Goal: Task Accomplishment & Management: Manage account settings

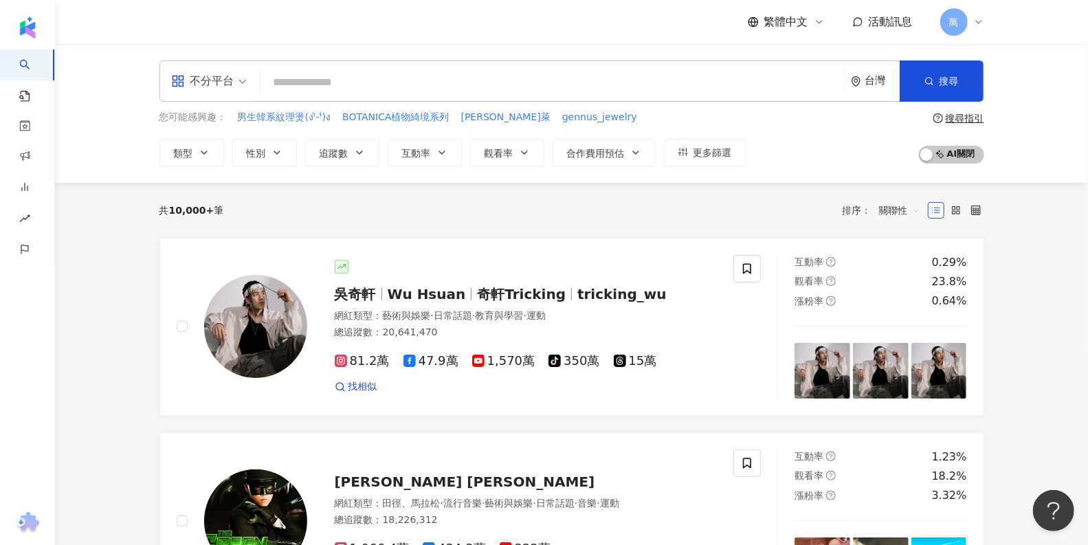
click at [385, 79] on input "search" at bounding box center [552, 82] width 573 height 26
paste input "**********"
type input "**********"
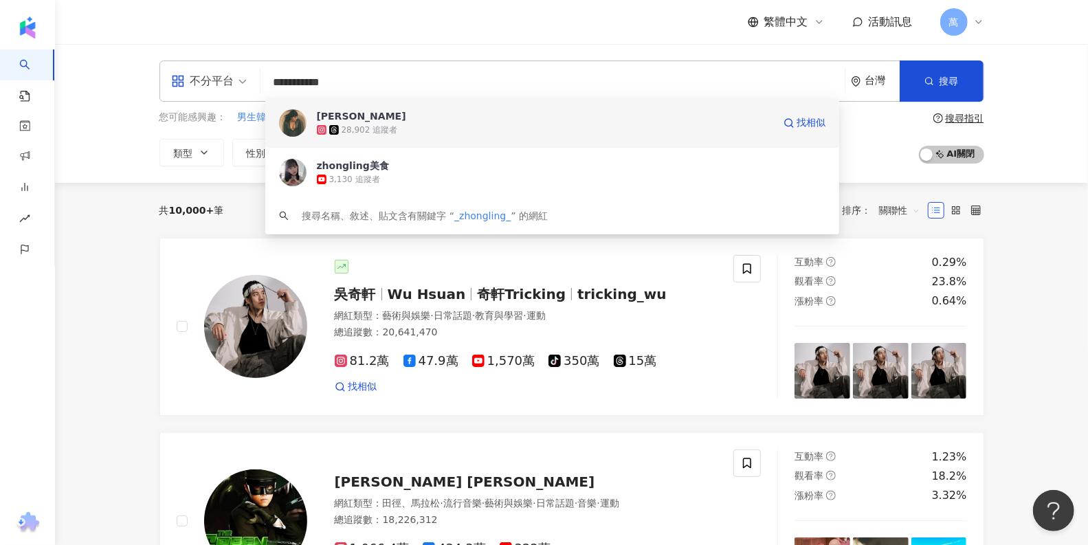
click at [403, 125] on div "28,902 追蹤者" at bounding box center [545, 130] width 456 height 14
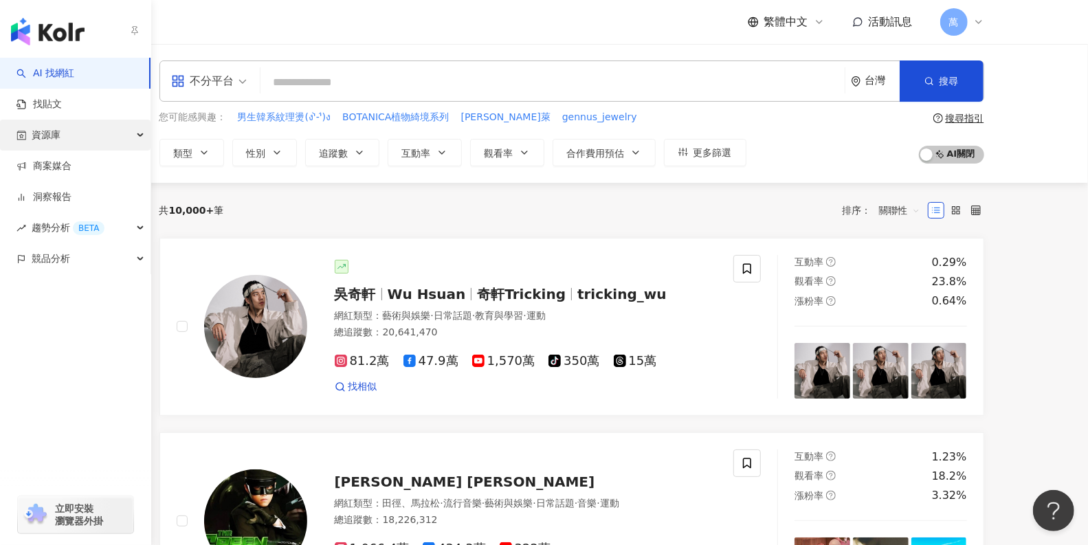
click at [78, 133] on div "資源庫" at bounding box center [75, 135] width 150 height 31
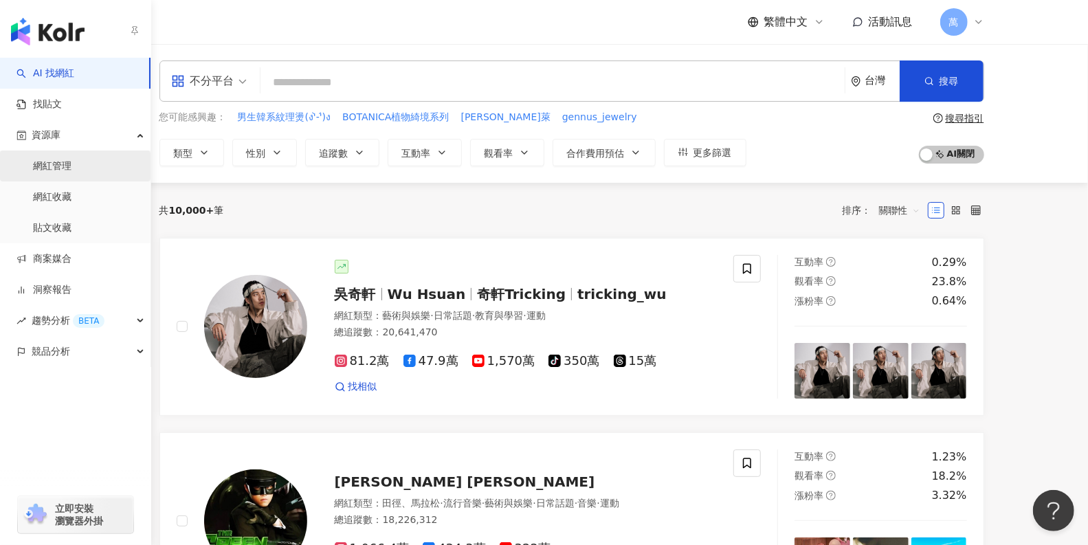
click at [65, 159] on link "網紅管理" at bounding box center [52, 166] width 38 height 14
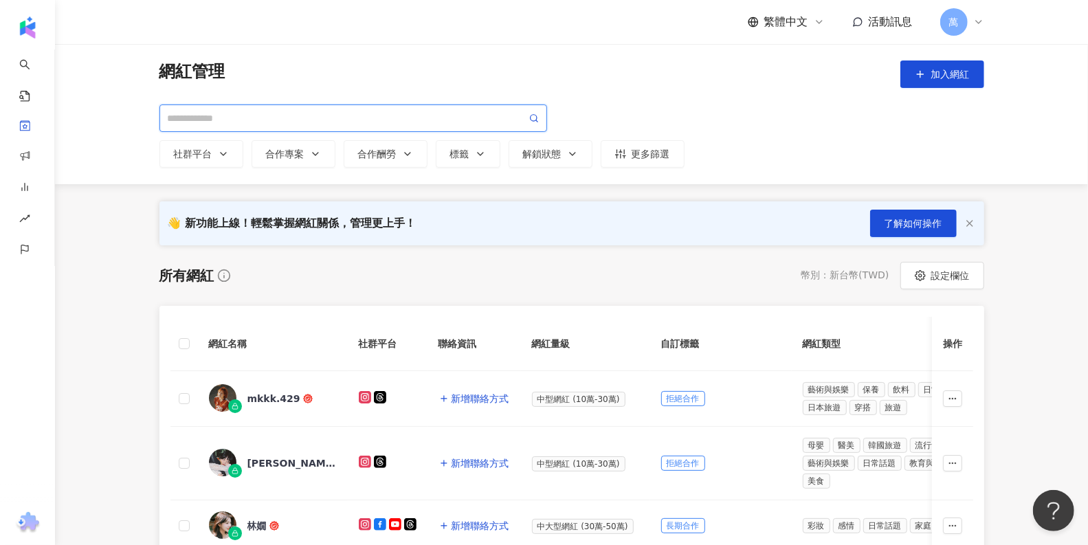
click at [392, 117] on input "search" at bounding box center [347, 118] width 359 height 15
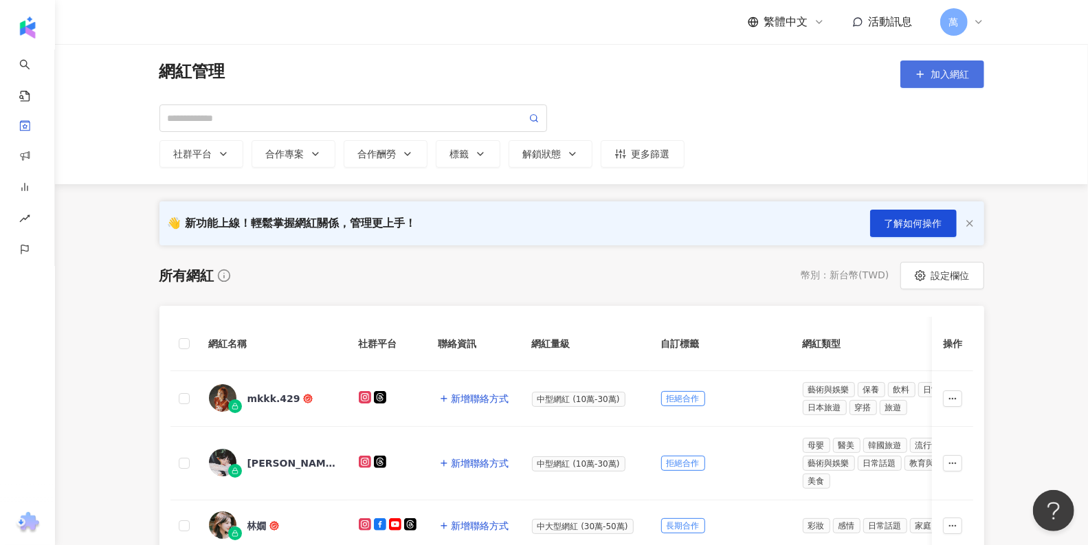
click at [923, 73] on icon "button" at bounding box center [919, 74] width 11 height 11
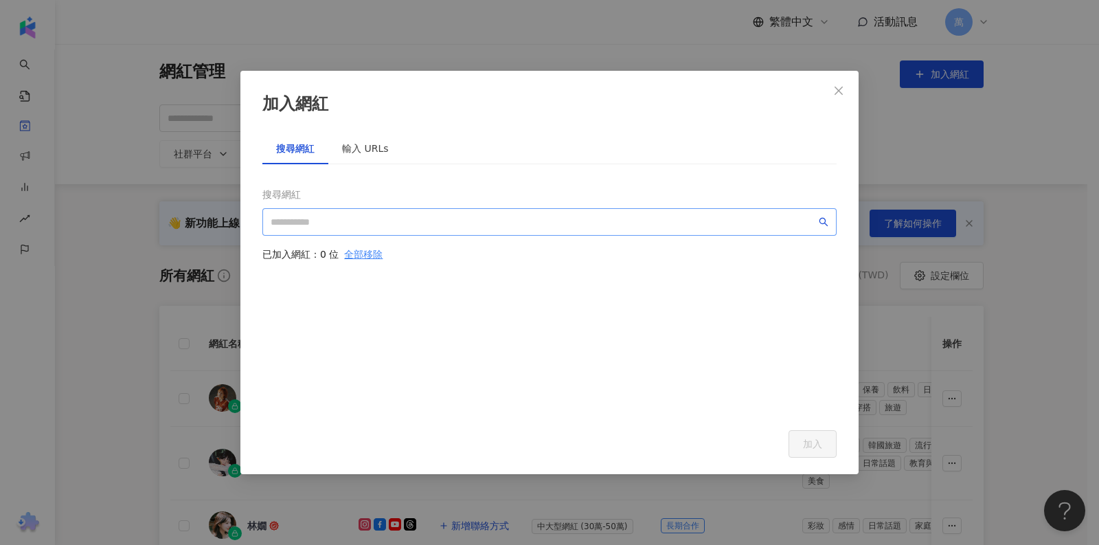
click at [449, 233] on span at bounding box center [549, 221] width 574 height 27
click at [456, 218] on input "search" at bounding box center [543, 221] width 545 height 15
paste input "**********"
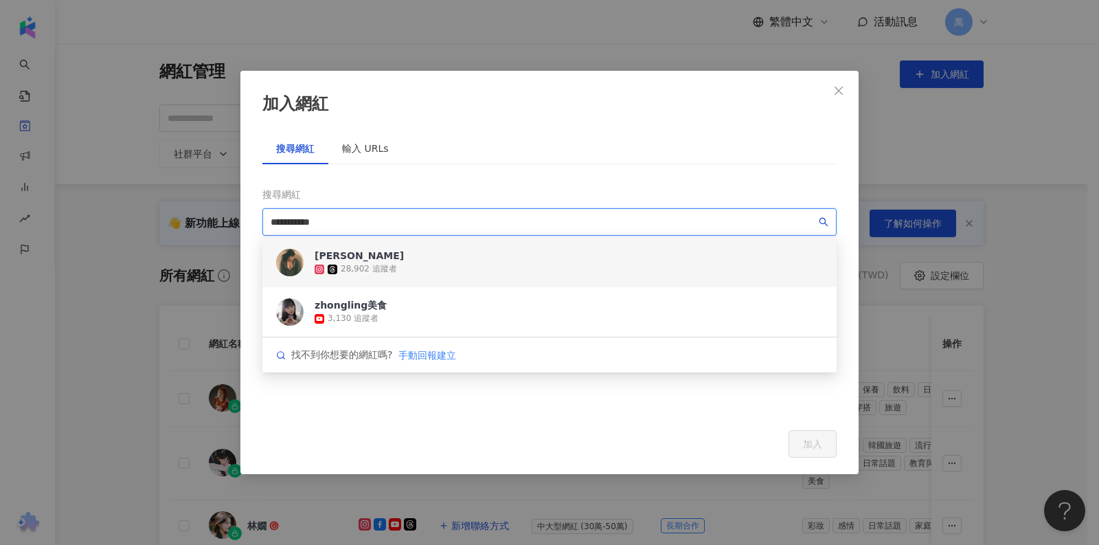
click at [516, 257] on div "薛薛 28,902 追蹤者" at bounding box center [549, 262] width 574 height 49
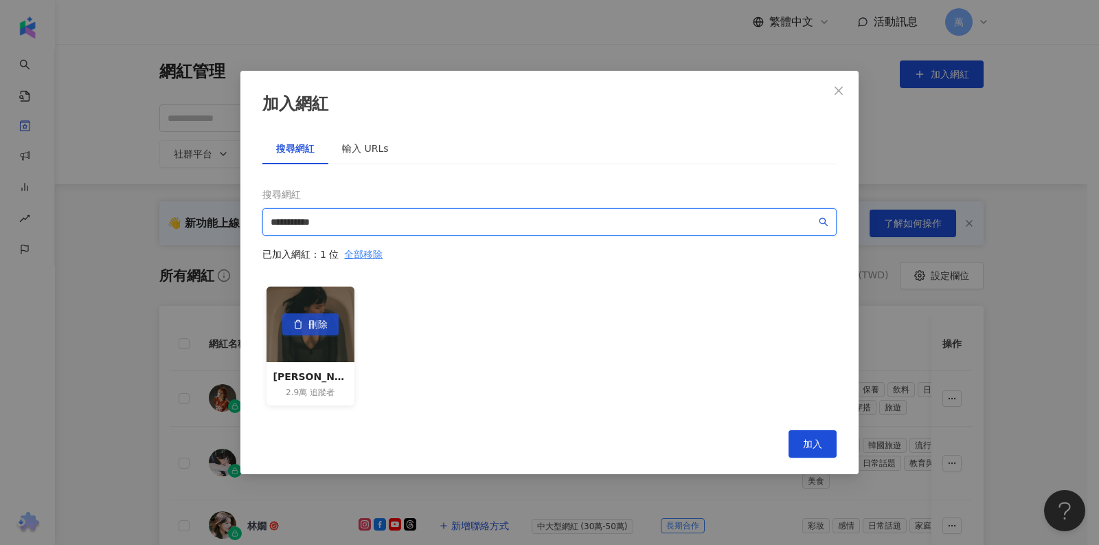
type input "**********"
click at [286, 324] on button "刪除" at bounding box center [310, 324] width 56 height 22
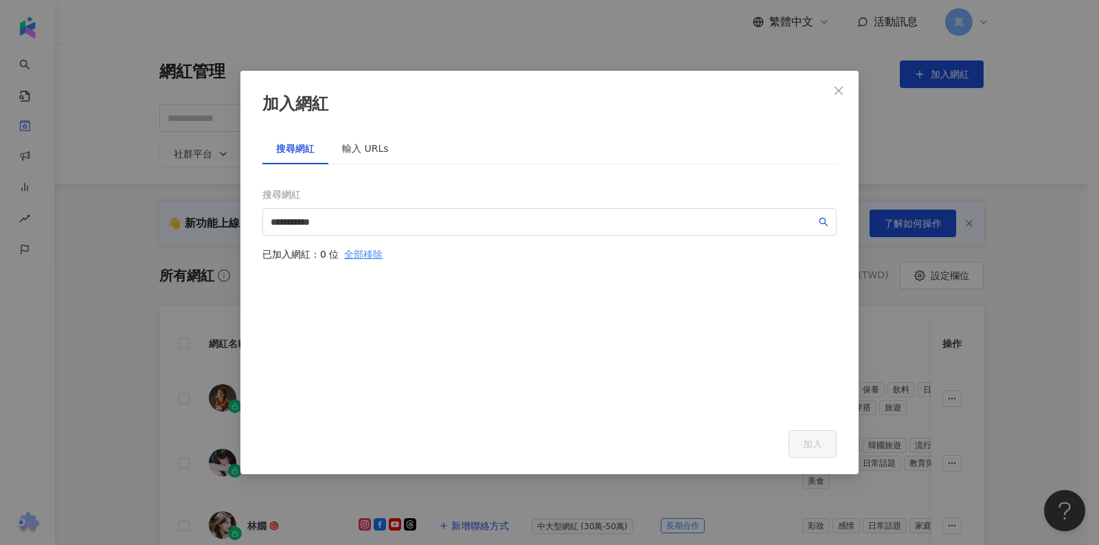
click at [354, 253] on div "全部移除" at bounding box center [363, 254] width 38 height 15
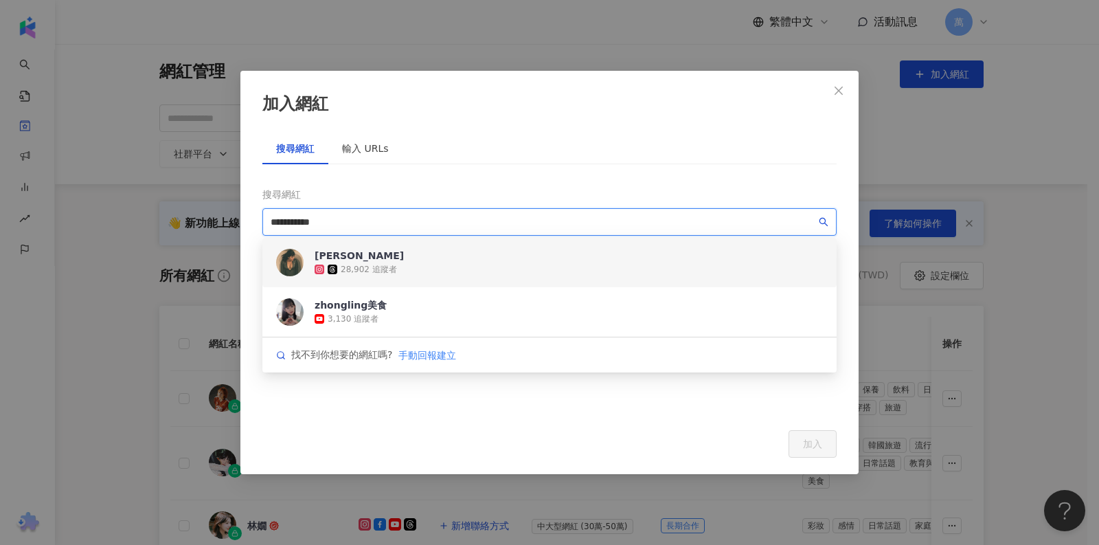
click at [386, 225] on input "**********" at bounding box center [543, 221] width 545 height 15
click at [577, 258] on div "薛薛 28,902 追蹤者" at bounding box center [549, 262] width 574 height 49
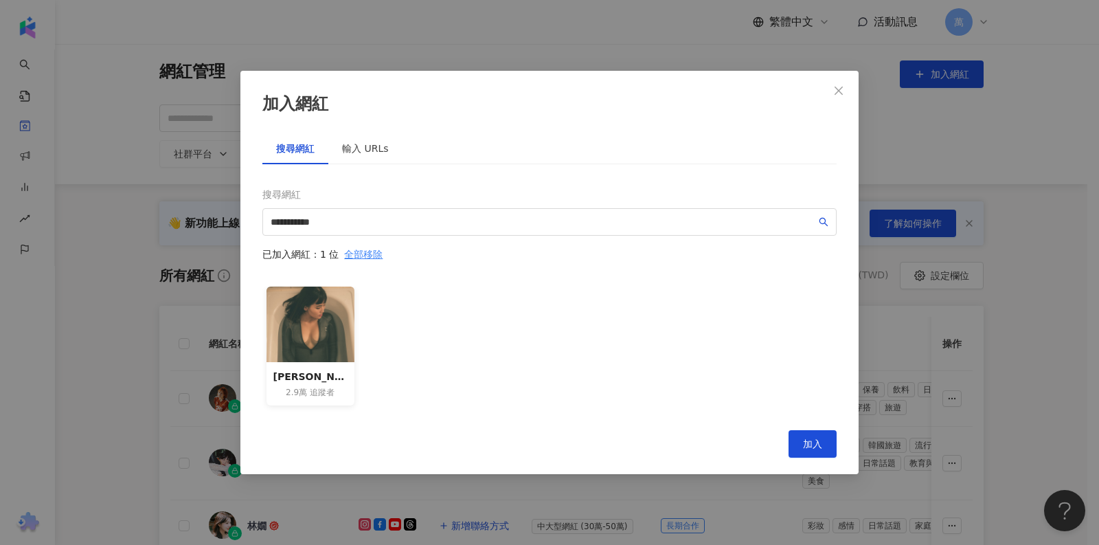
click at [312, 387] on span "追蹤者" at bounding box center [322, 393] width 25 height 12
click at [813, 436] on div "**********" at bounding box center [549, 319] width 574 height 277
click at [812, 442] on span "加入" at bounding box center [812, 443] width 19 height 11
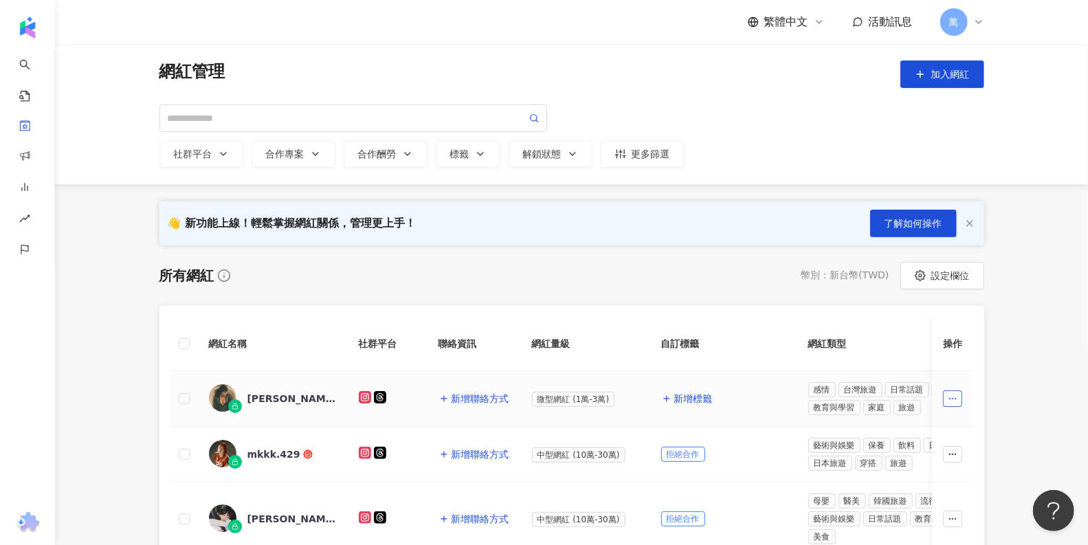
click at [948, 399] on icon "button" at bounding box center [952, 399] width 10 height 10
click at [681, 401] on span "新增標籤" at bounding box center [693, 398] width 38 height 11
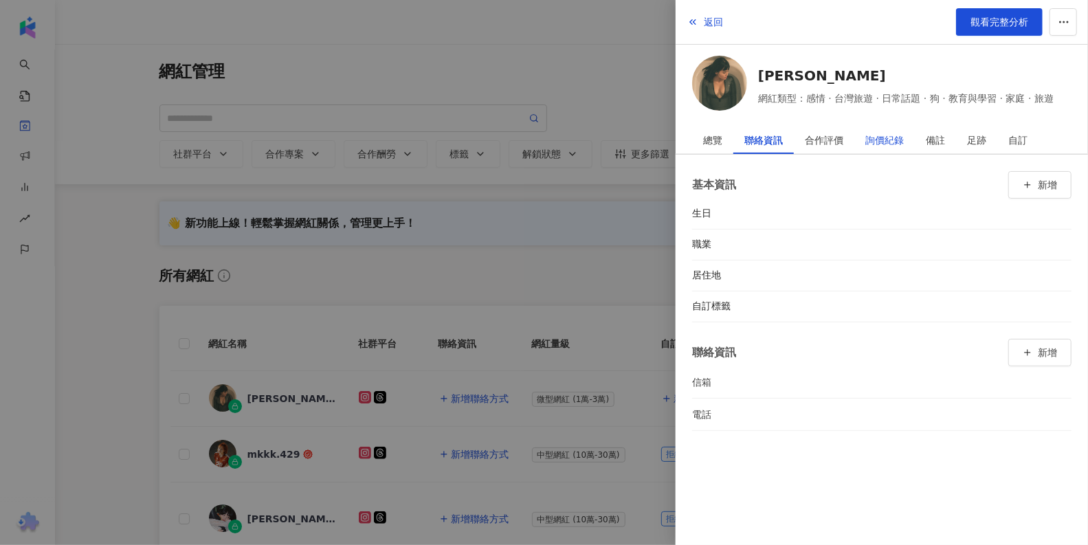
click at [891, 139] on div "詢價紀錄" at bounding box center [884, 139] width 38 height 27
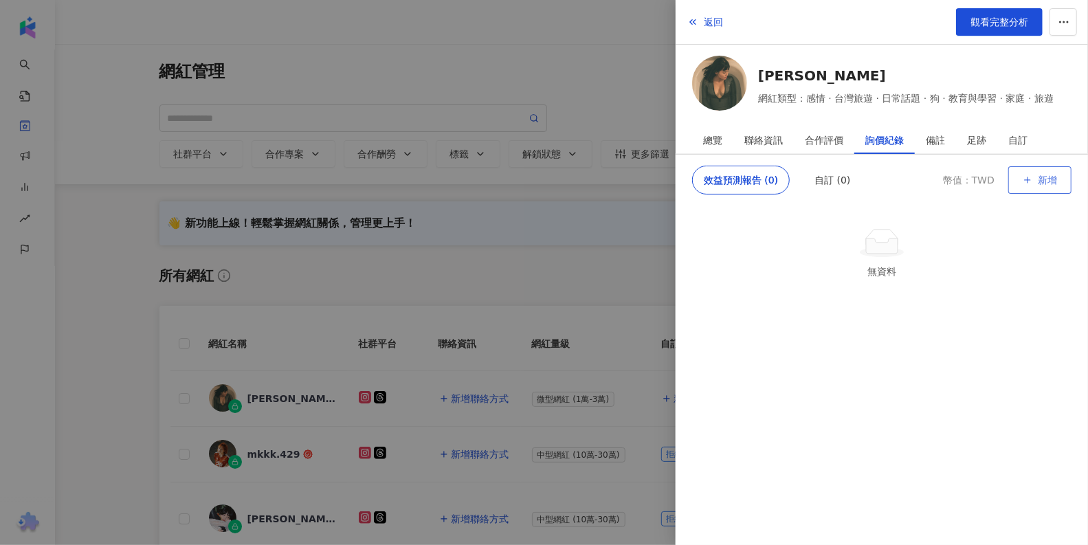
click at [1035, 181] on button "新增" at bounding box center [1039, 179] width 63 height 27
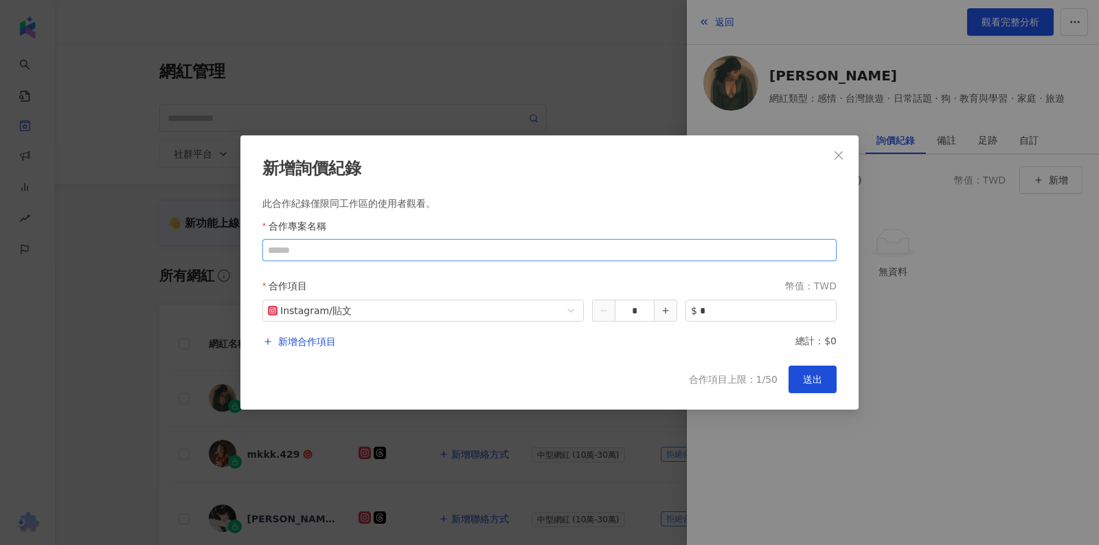
click at [440, 254] on input "合作專案名稱" at bounding box center [549, 250] width 574 height 22
click at [649, 278] on div "合作項目 幣值：TWD" at bounding box center [553, 286] width 568 height 16
click at [363, 311] on span "Instagram / 貼文" at bounding box center [423, 310] width 311 height 21
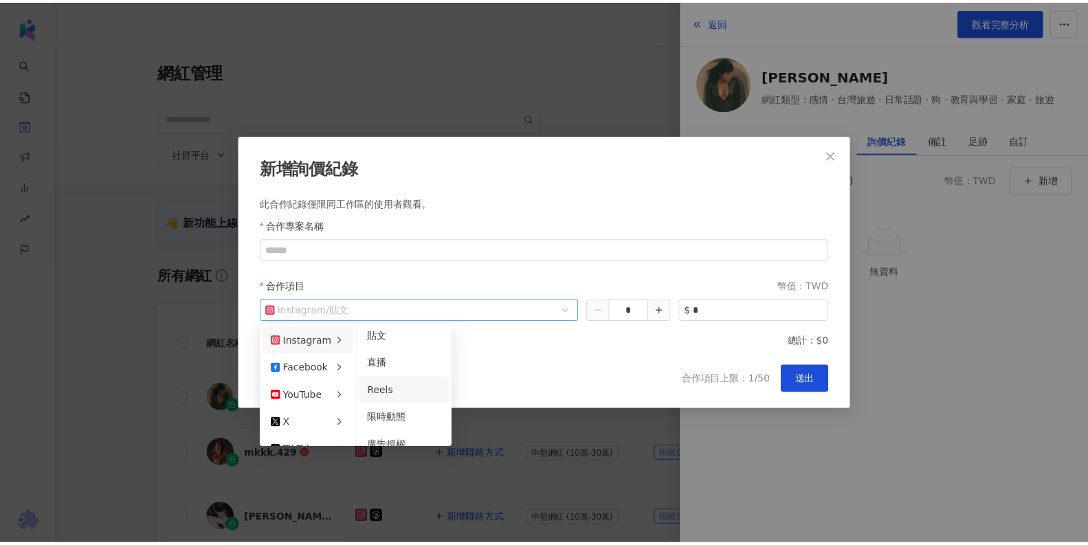
scroll to position [5, 0]
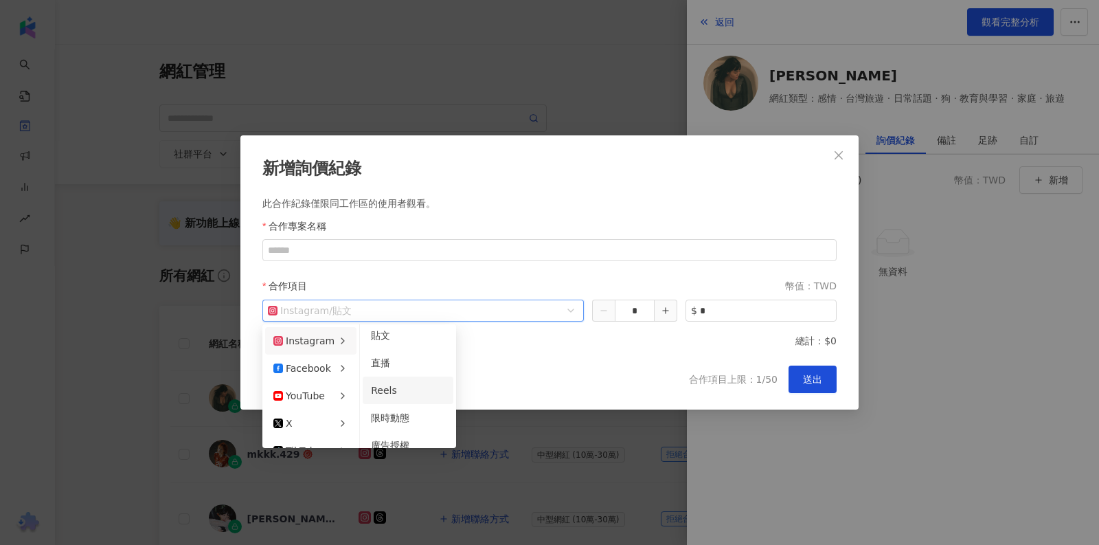
click at [423, 390] on div "Reels" at bounding box center [408, 390] width 74 height 15
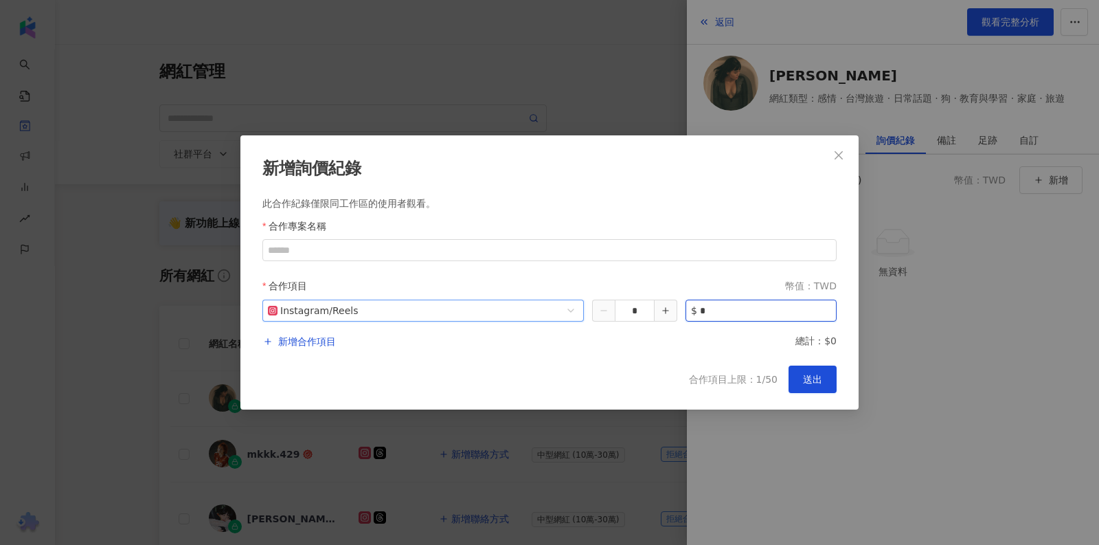
click at [728, 311] on input "*" at bounding box center [768, 310] width 136 height 21
type input "****"
click at [813, 380] on span "送出" at bounding box center [812, 379] width 19 height 11
click at [449, 251] on input "合作專案名稱" at bounding box center [549, 250] width 574 height 22
click at [337, 248] on input "合作專案名稱" at bounding box center [549, 250] width 574 height 22
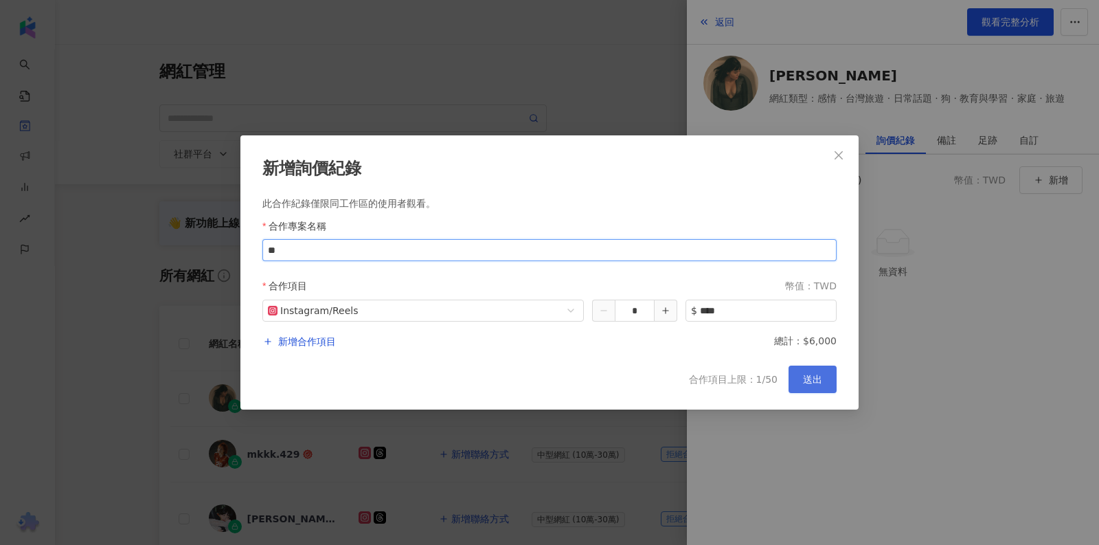
type input "**"
click at [820, 379] on span "送出" at bounding box center [812, 379] width 19 height 11
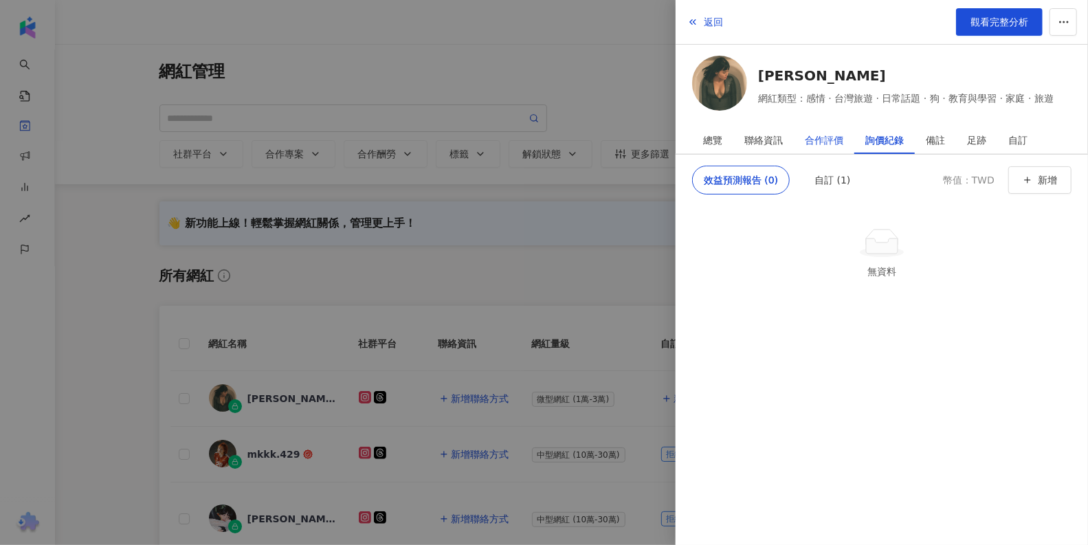
click at [835, 139] on div "合作評價" at bounding box center [824, 139] width 38 height 27
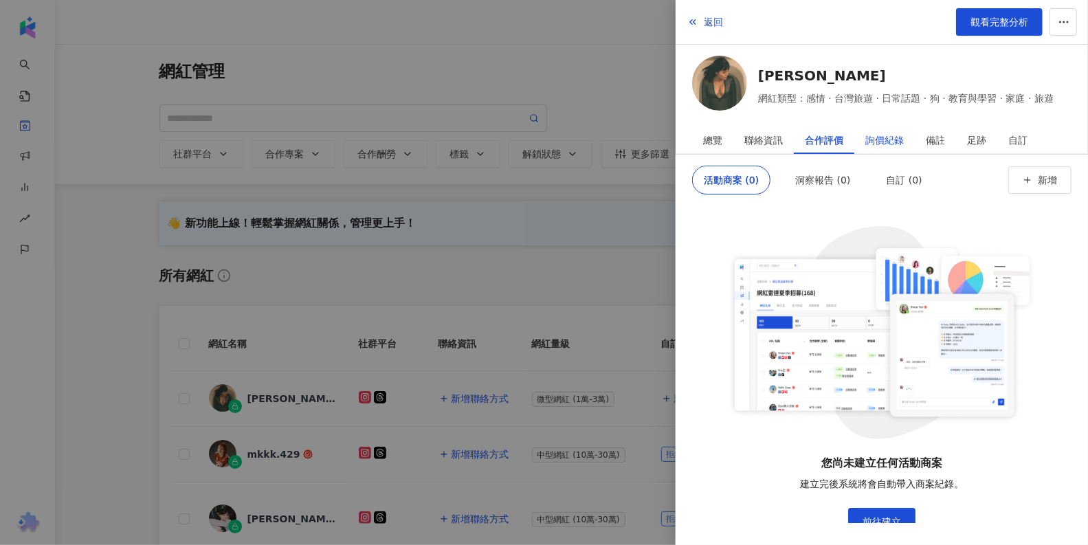
click at [886, 134] on div "詢價紀錄" at bounding box center [884, 139] width 38 height 27
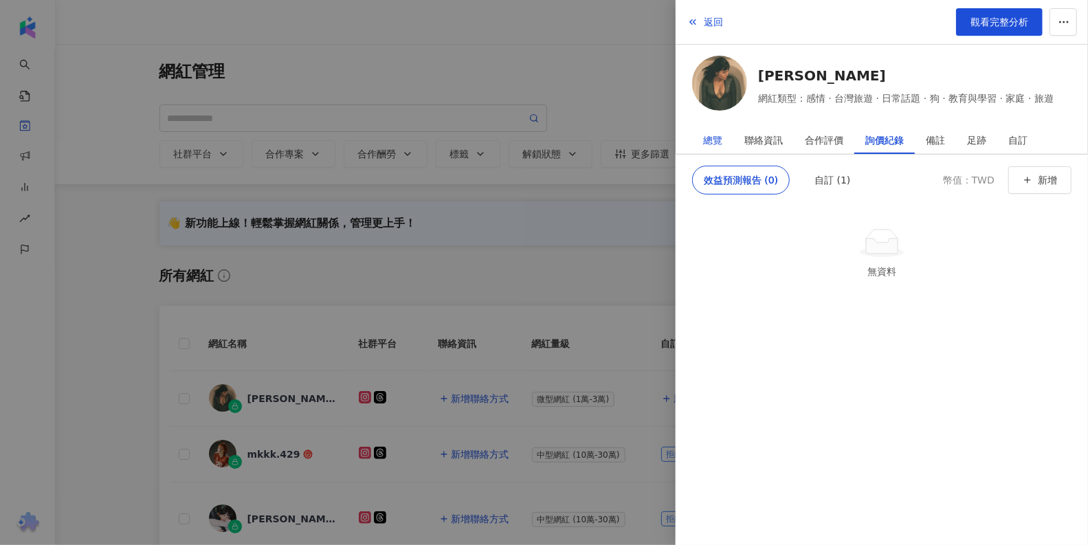
click at [715, 143] on div "總覽" at bounding box center [712, 139] width 19 height 27
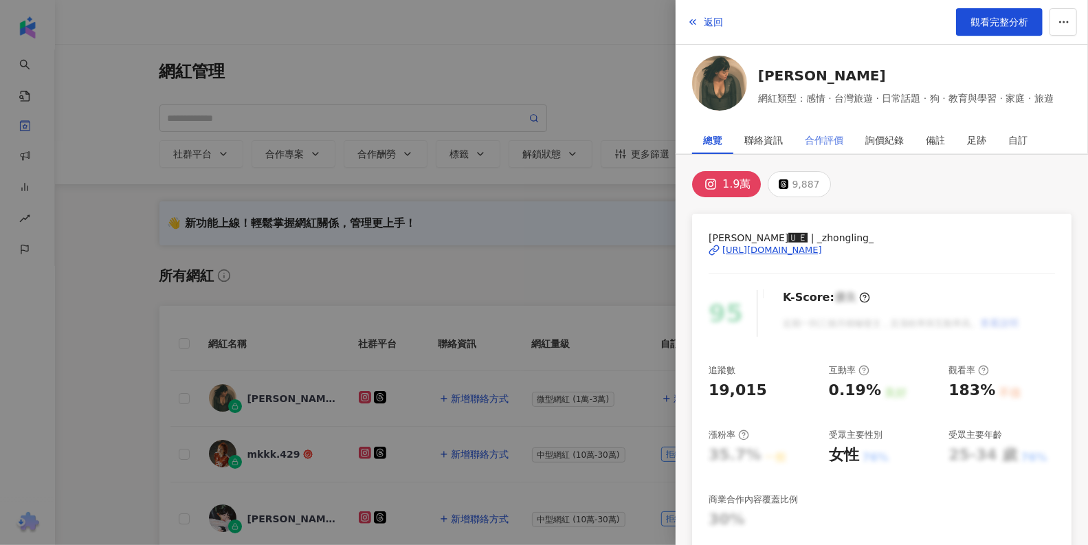
click at [847, 139] on div "合作評價" at bounding box center [824, 139] width 60 height 27
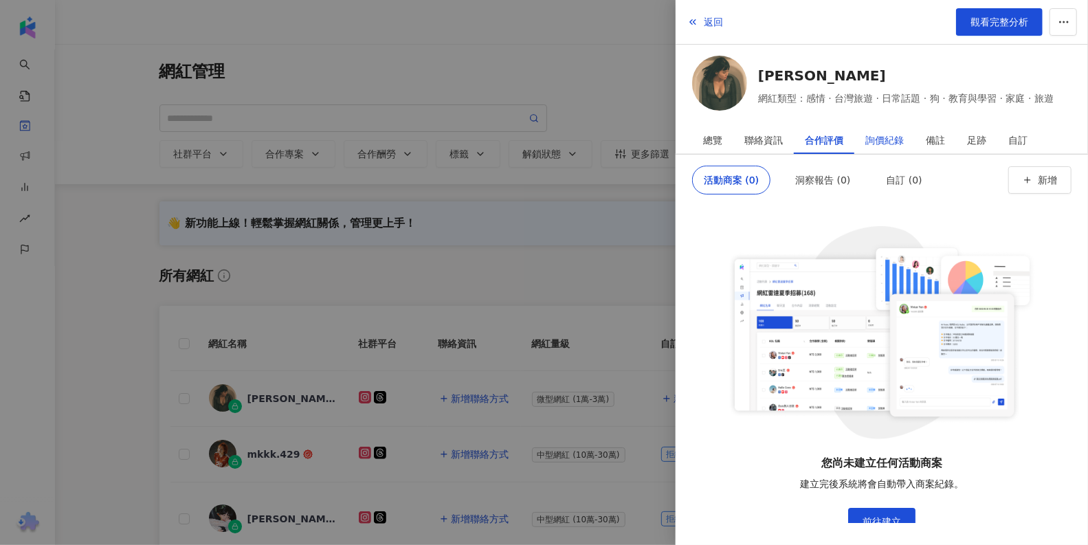
click at [888, 133] on div "詢價紀錄" at bounding box center [884, 139] width 38 height 27
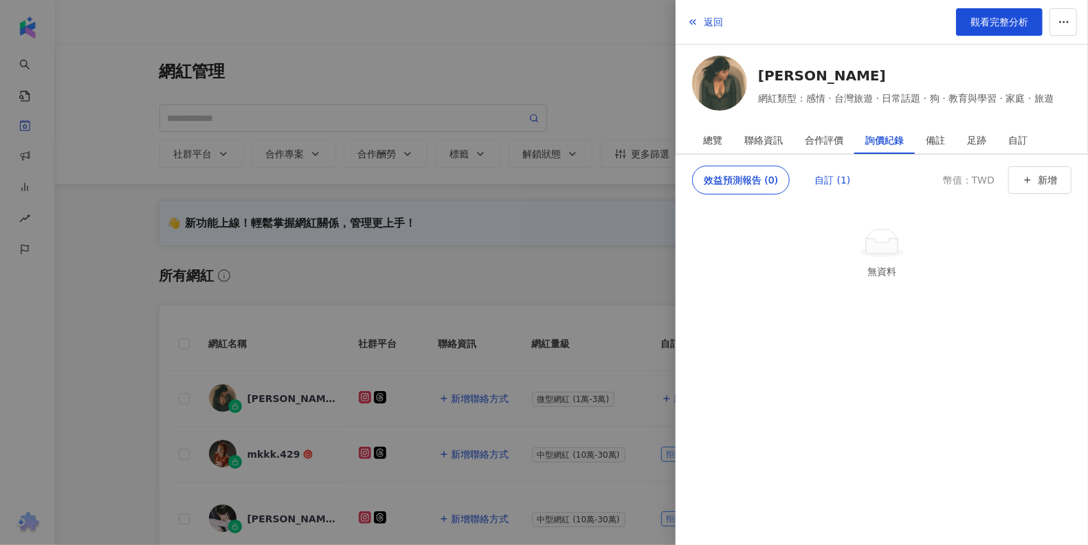
click at [827, 180] on div "自訂 (1)" at bounding box center [832, 179] width 36 height 27
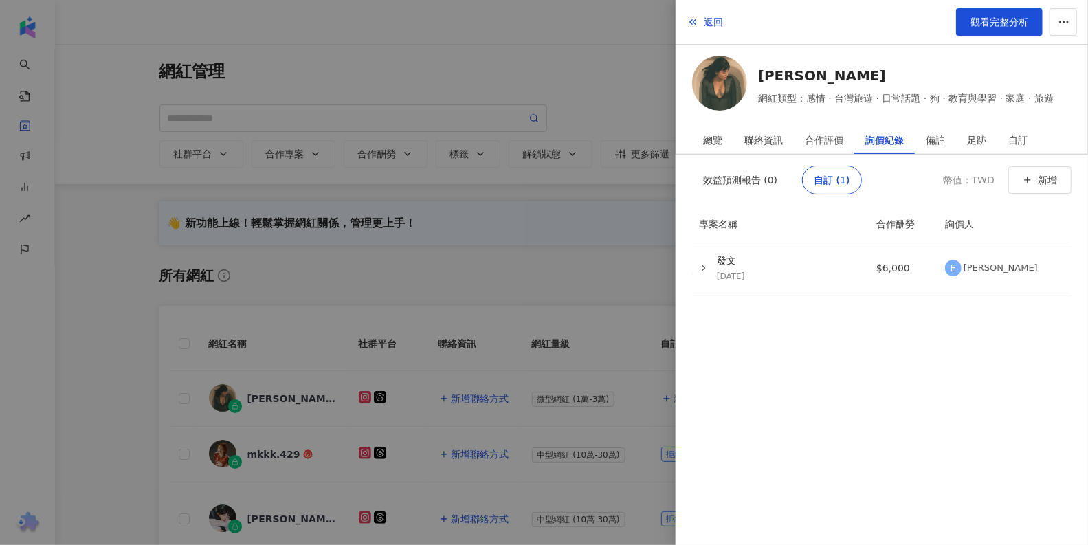
click at [725, 21] on div "返回 觀看完整分析" at bounding box center [881, 22] width 412 height 45
click at [708, 17] on span "返回" at bounding box center [713, 21] width 19 height 11
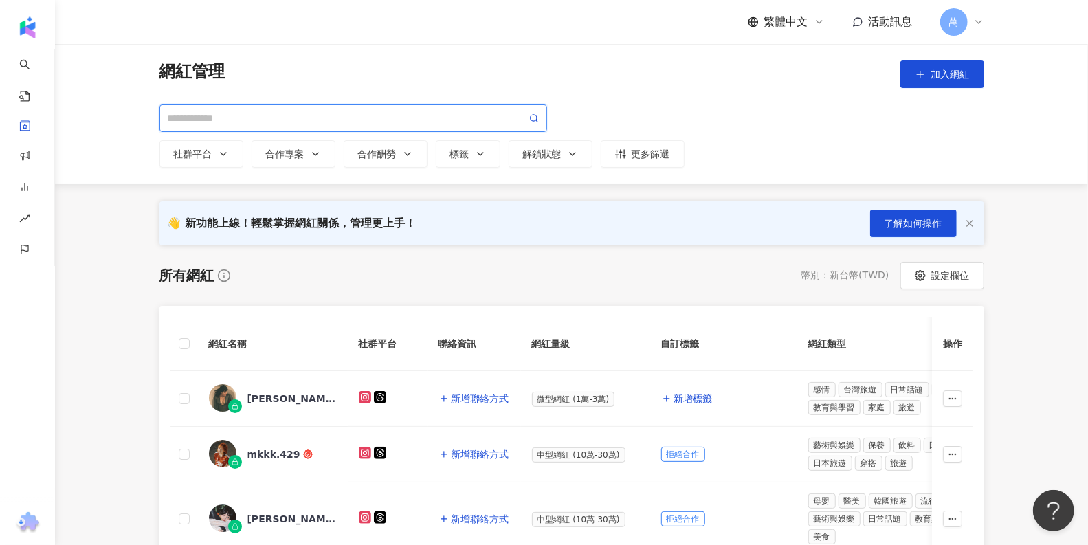
click at [350, 123] on input "search" at bounding box center [347, 118] width 359 height 15
paste input "******"
type input "******"
click at [538, 117] on icon at bounding box center [534, 118] width 10 height 10
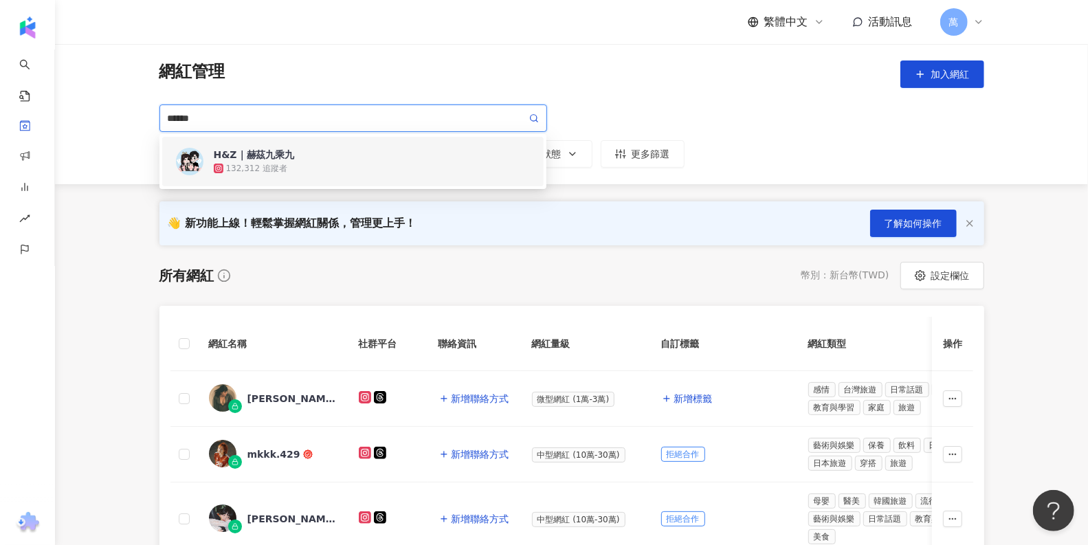
click at [365, 166] on div "132,312 追蹤者" at bounding box center [372, 168] width 317 height 14
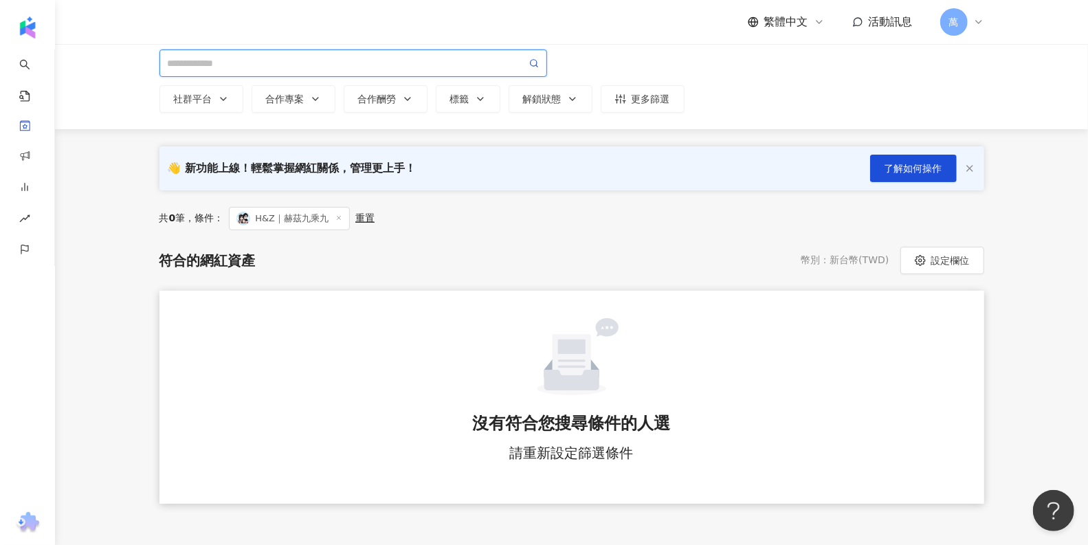
scroll to position [0, 0]
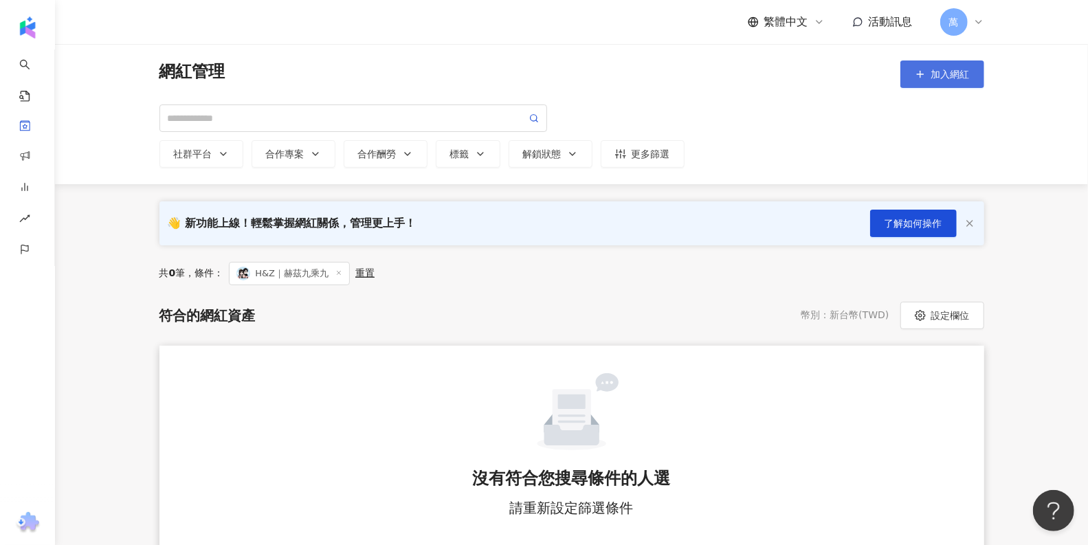
click at [924, 74] on icon "button" at bounding box center [919, 74] width 11 height 11
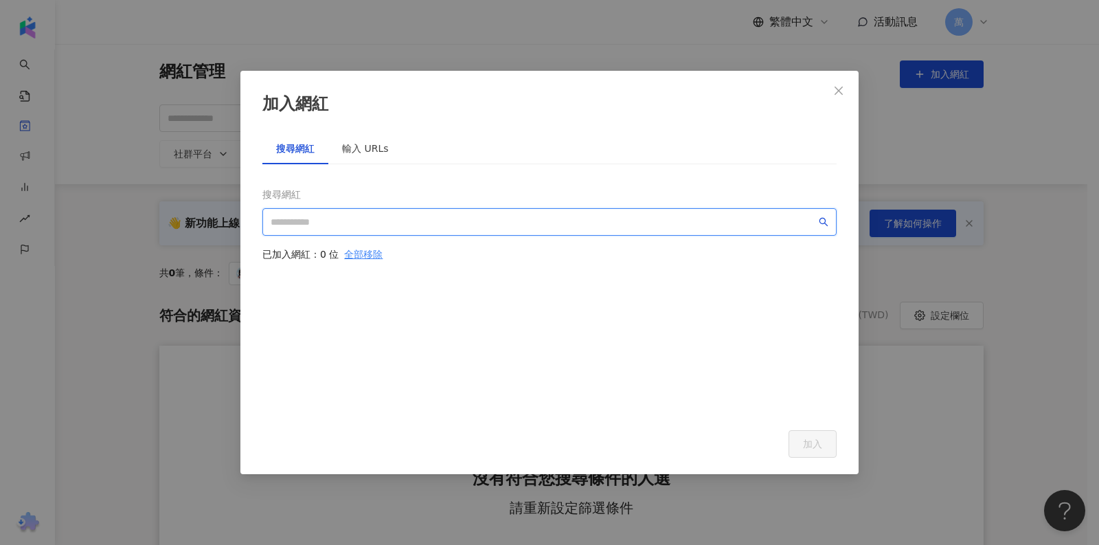
click at [432, 221] on input "search" at bounding box center [543, 221] width 545 height 15
paste input "******"
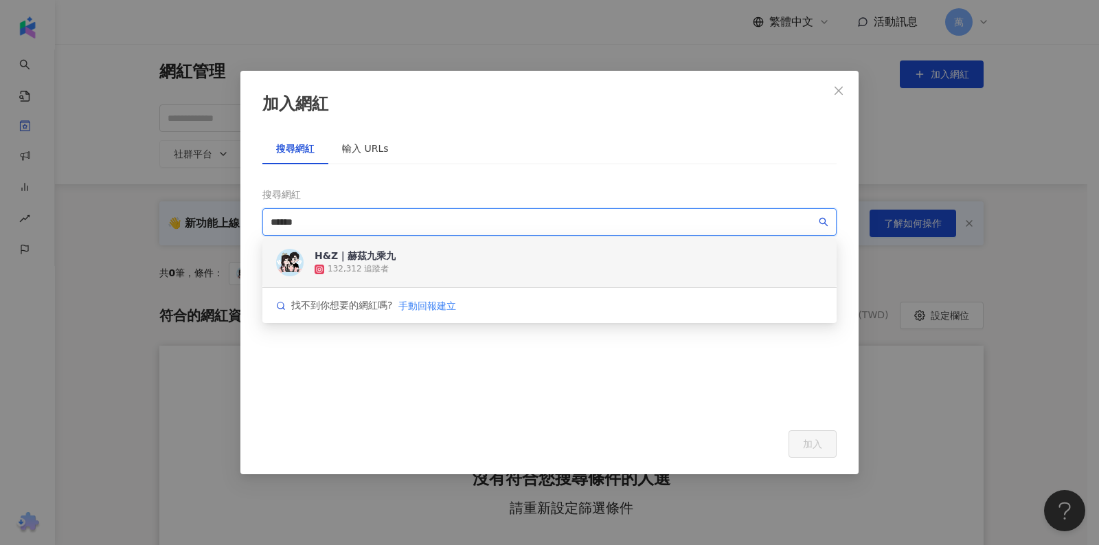
click at [583, 269] on div "H&Z｜赫茲九乘九 132,312 追蹤者" at bounding box center [549, 262] width 574 height 49
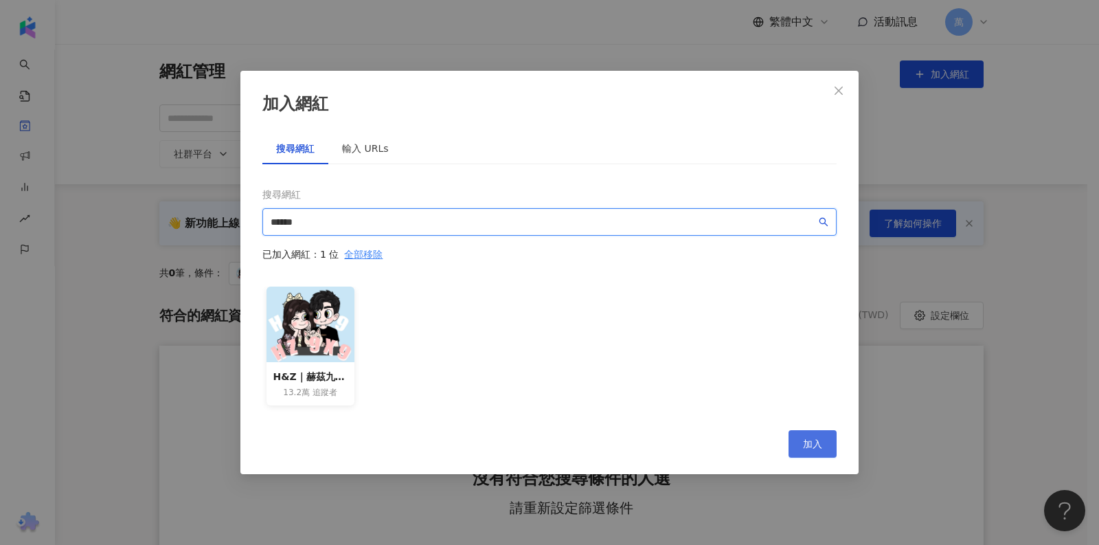
type input "******"
click at [813, 445] on span "加入" at bounding box center [812, 443] width 19 height 11
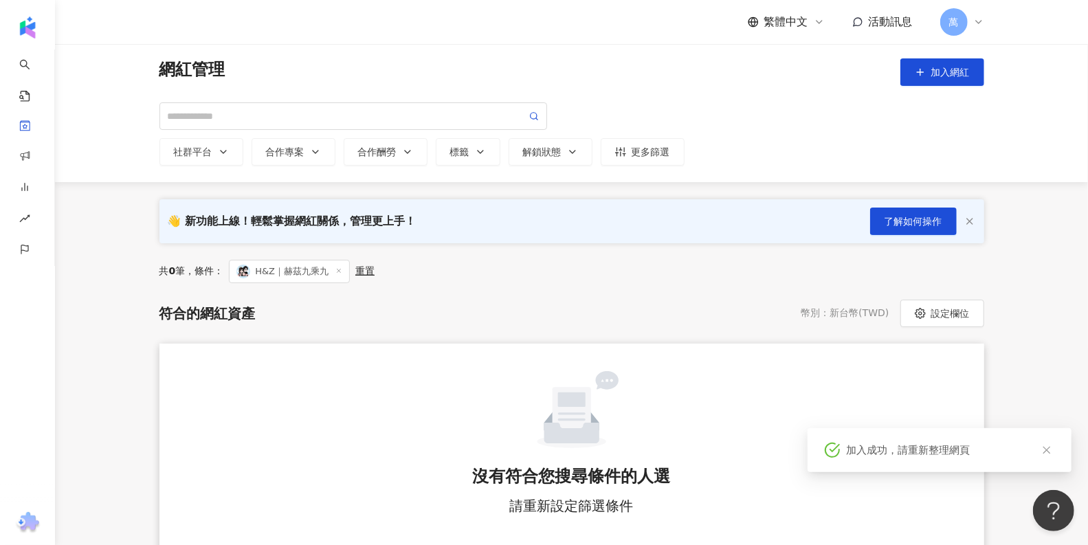
scroll to position [3, 0]
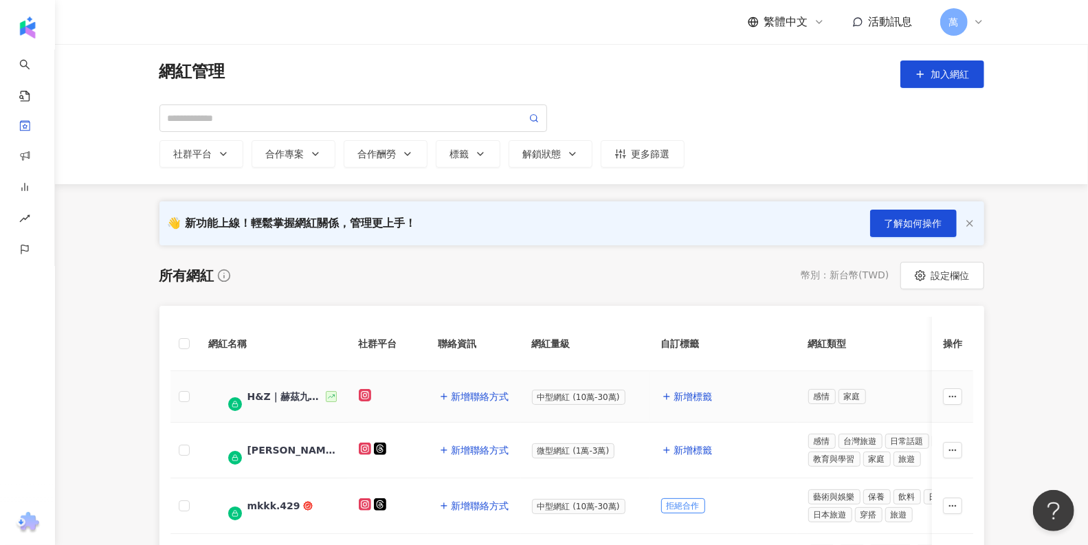
scroll to position [121, 0]
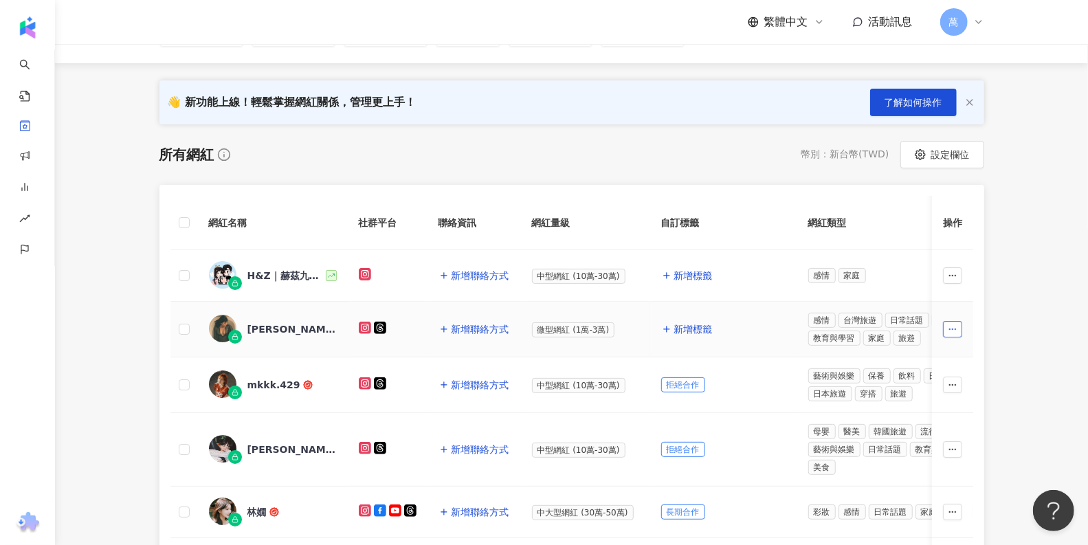
click at [957, 321] on button "button" at bounding box center [952, 329] width 19 height 16
click at [694, 328] on span "新增標籤" at bounding box center [693, 329] width 38 height 11
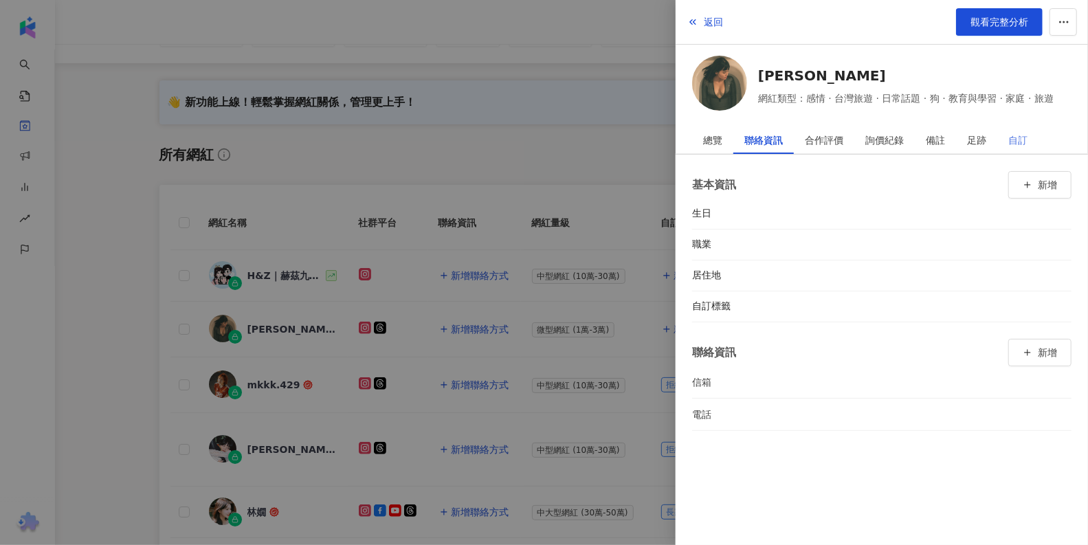
click at [1004, 137] on div "自訂" at bounding box center [1017, 139] width 41 height 27
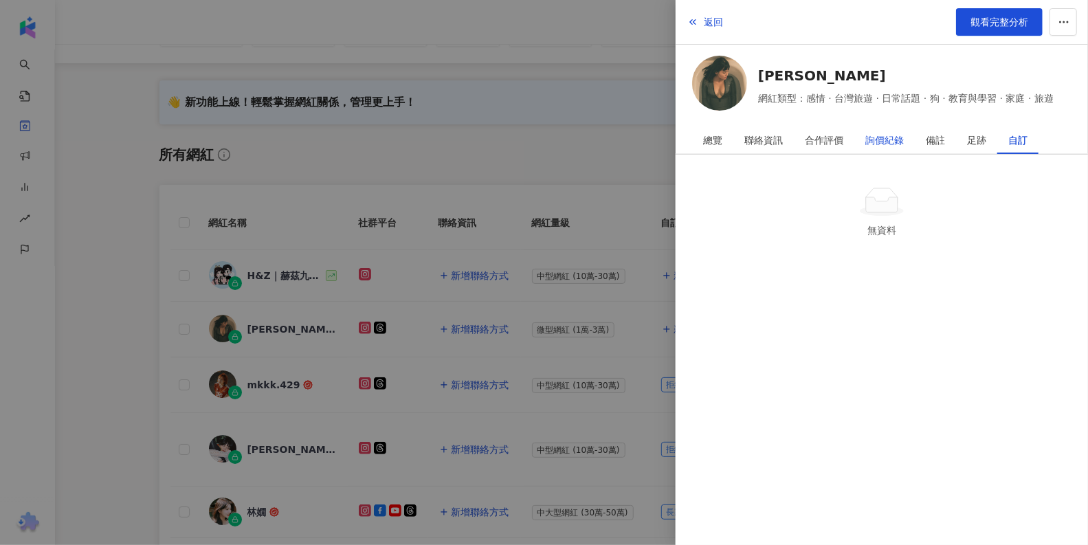
click at [900, 135] on div "詢價紀錄" at bounding box center [884, 139] width 38 height 27
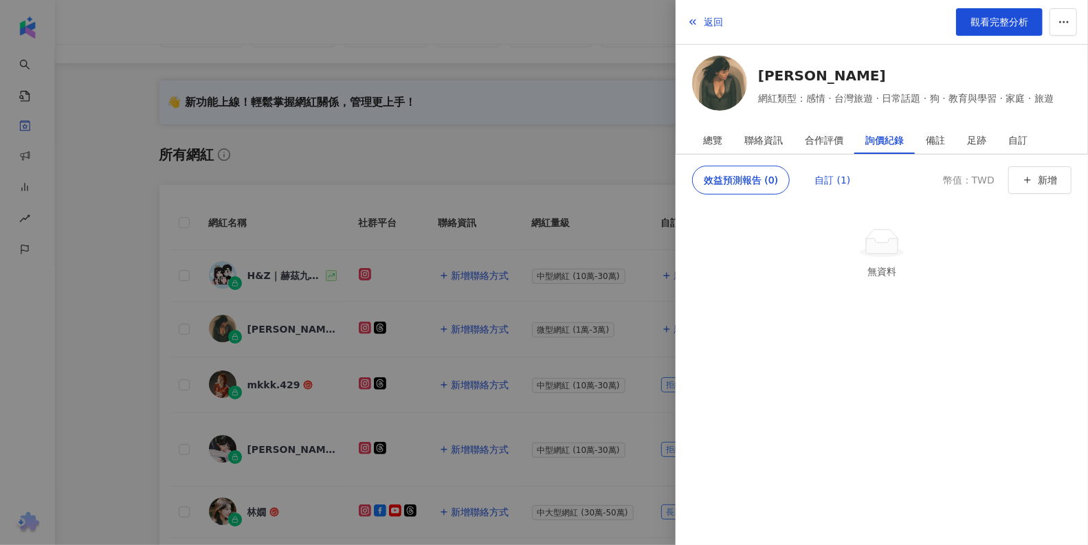
click at [828, 182] on div "自訂 (1)" at bounding box center [832, 179] width 36 height 27
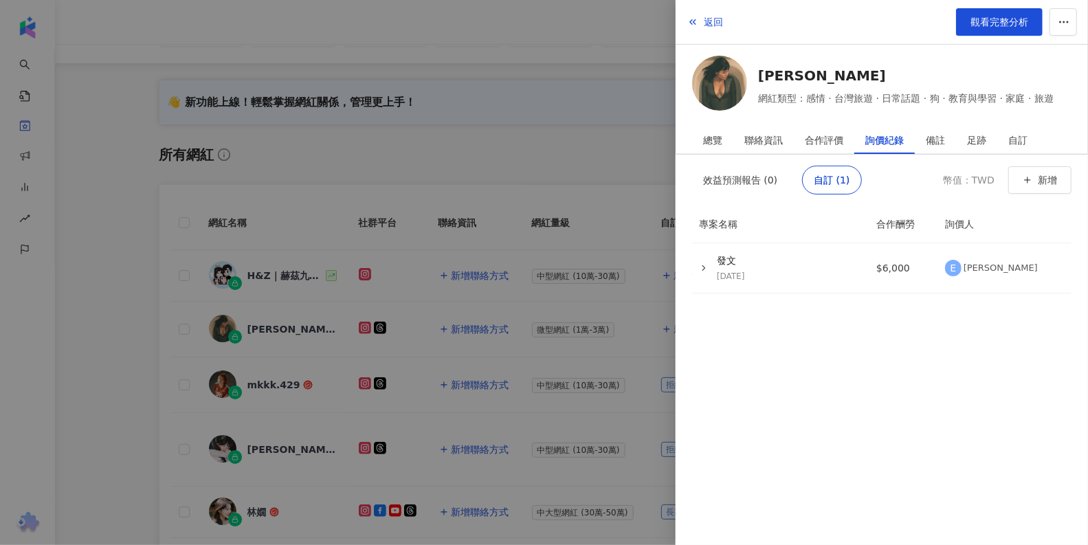
click at [553, 175] on div at bounding box center [544, 272] width 1088 height 545
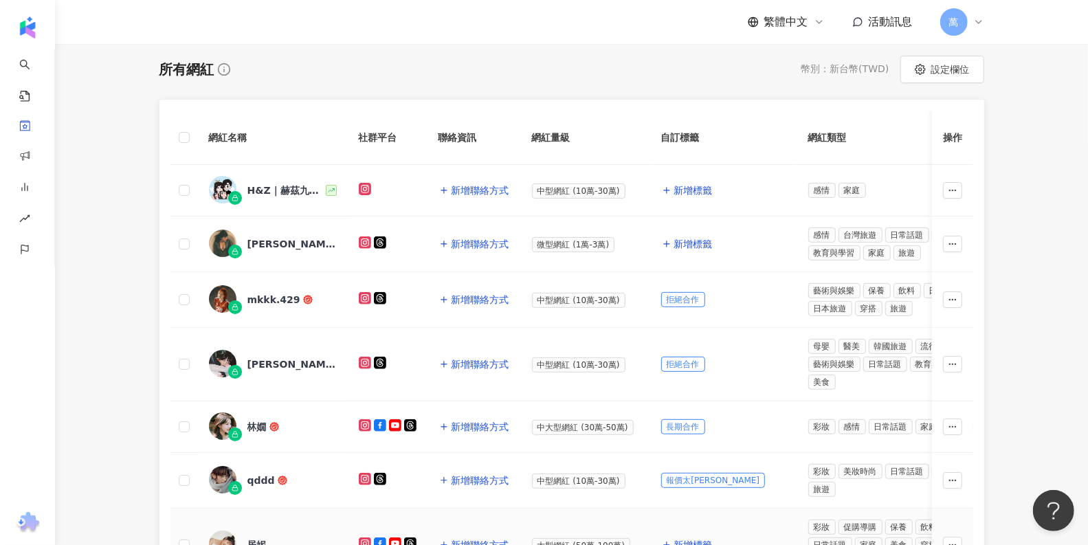
scroll to position [377, 0]
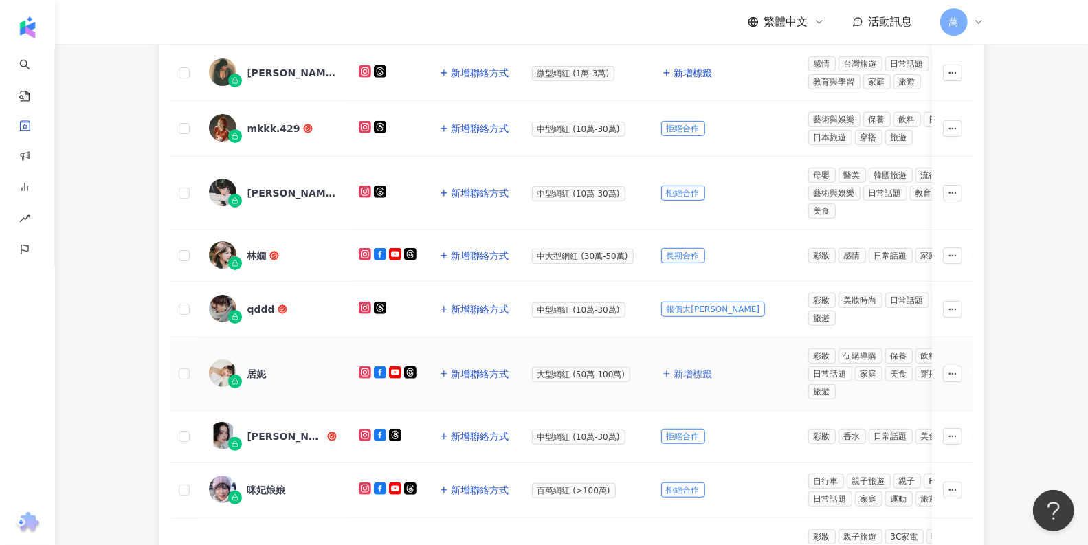
click at [698, 368] on span "新增標籤" at bounding box center [693, 373] width 38 height 11
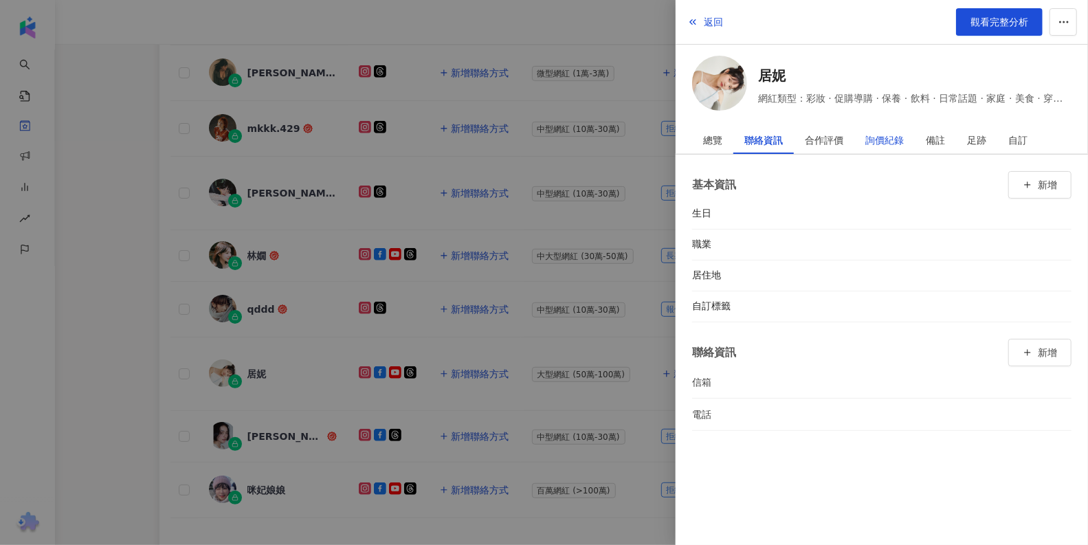
click at [865, 142] on div "詢價紀錄" at bounding box center [884, 139] width 38 height 27
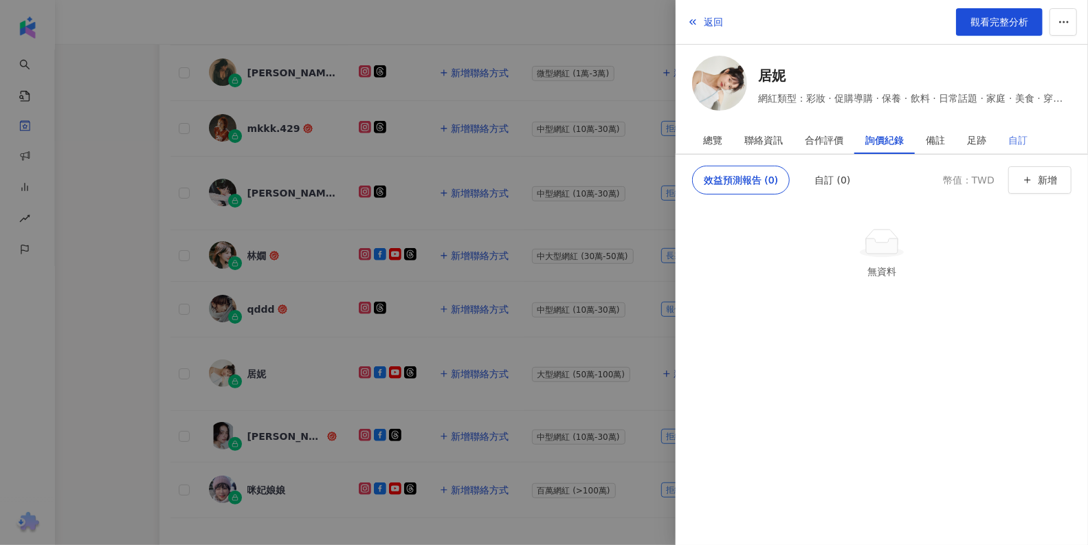
click at [1006, 135] on div "自訂" at bounding box center [1017, 139] width 41 height 27
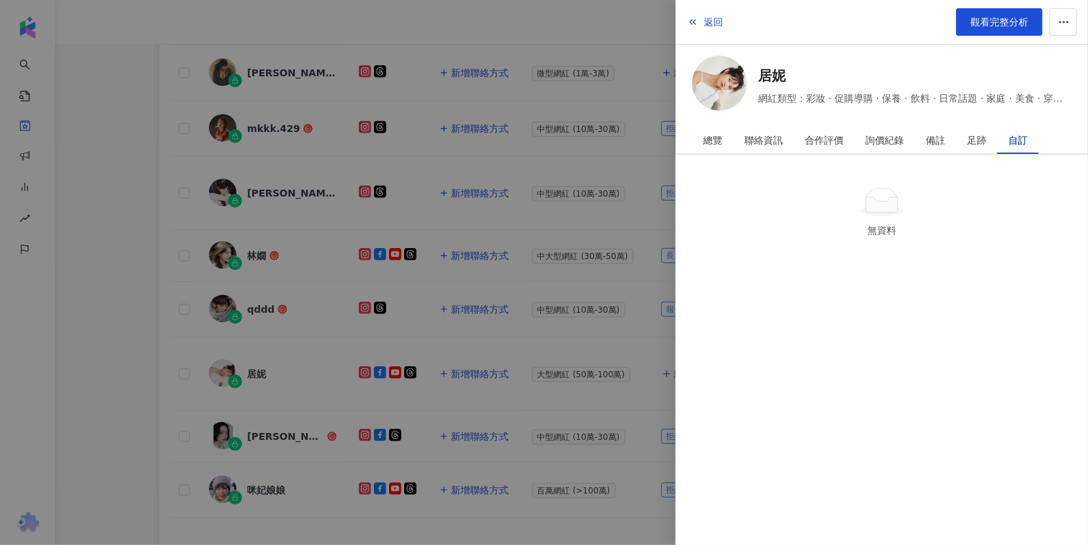
click at [596, 50] on div at bounding box center [544, 272] width 1088 height 545
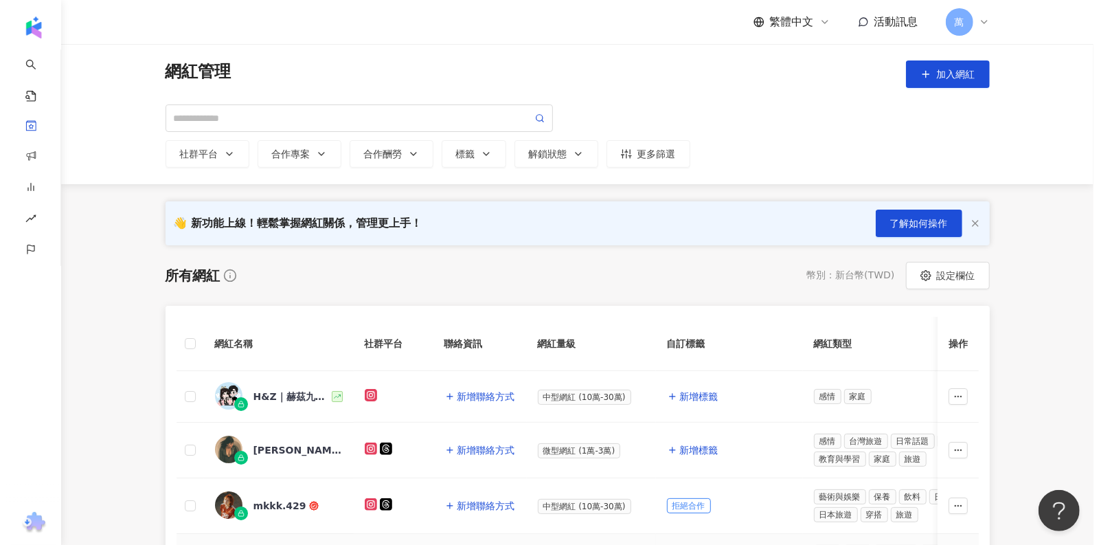
scroll to position [15, 0]
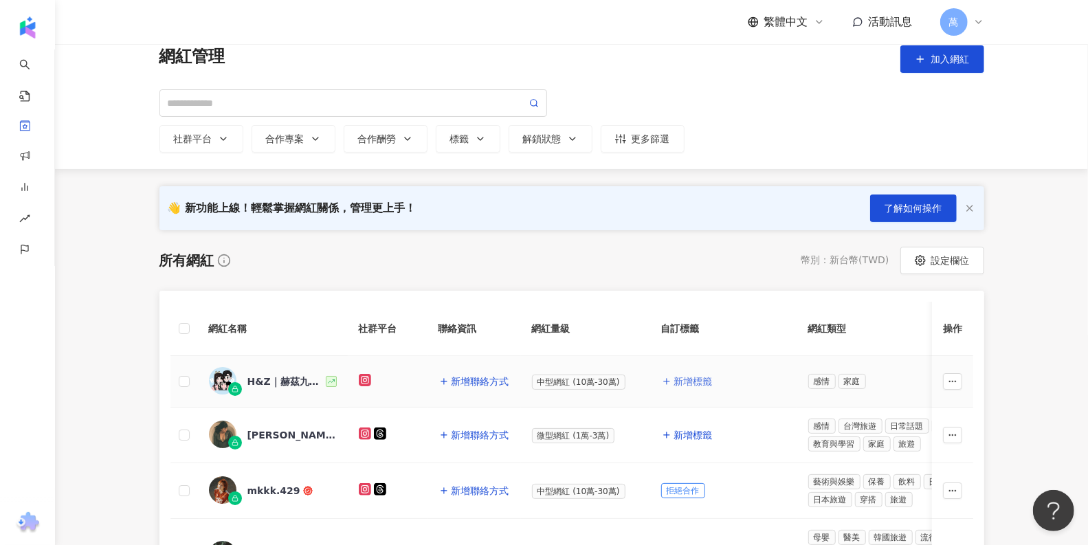
click at [676, 377] on span "新增標籤" at bounding box center [693, 381] width 38 height 11
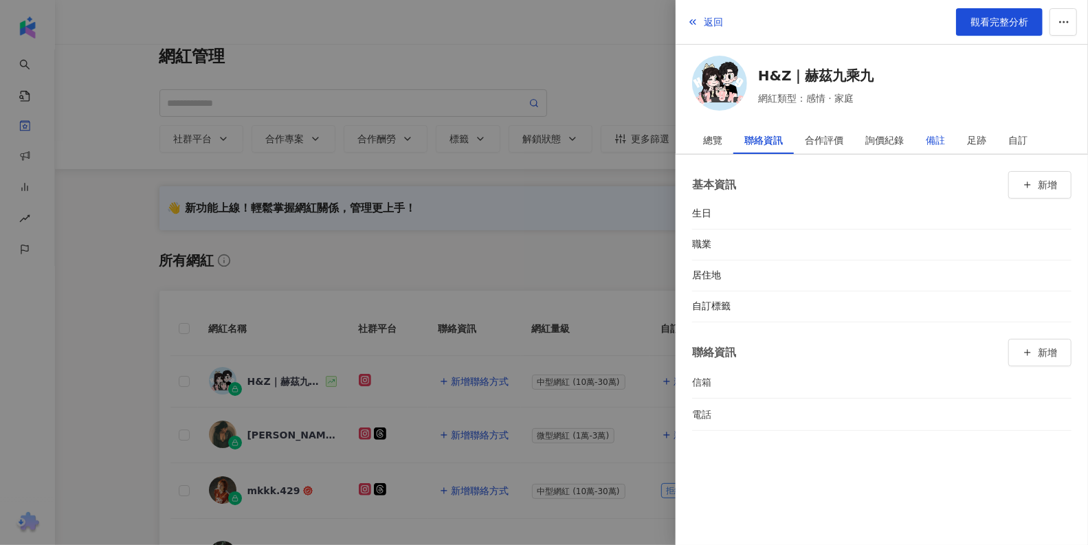
click at [938, 144] on div "備註" at bounding box center [934, 139] width 19 height 27
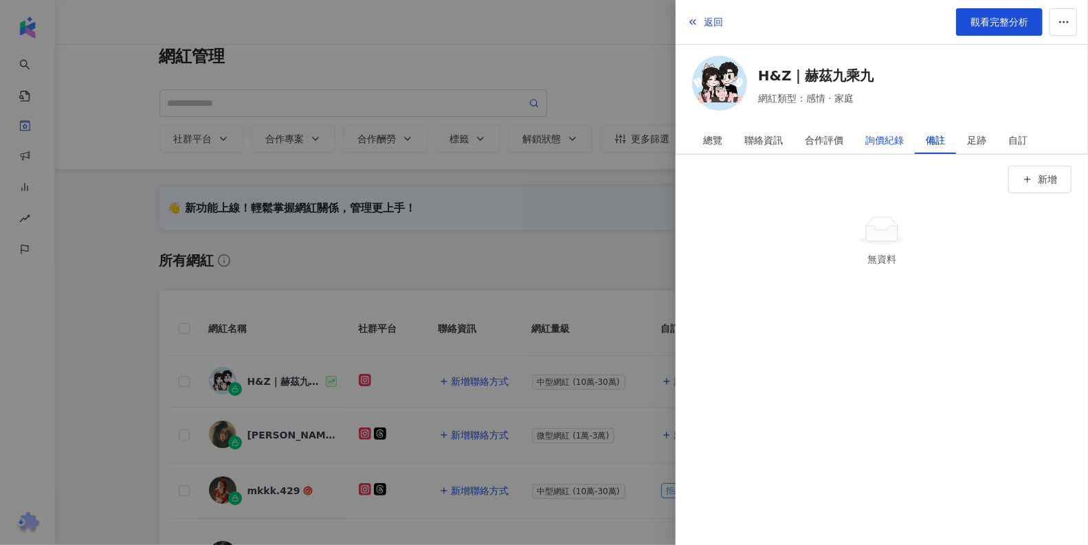
click at [875, 144] on div "詢價紀錄" at bounding box center [884, 139] width 38 height 27
click at [824, 168] on div "自訂 (0)" at bounding box center [832, 179] width 36 height 27
click at [1038, 175] on span "新增" at bounding box center [1046, 180] width 19 height 11
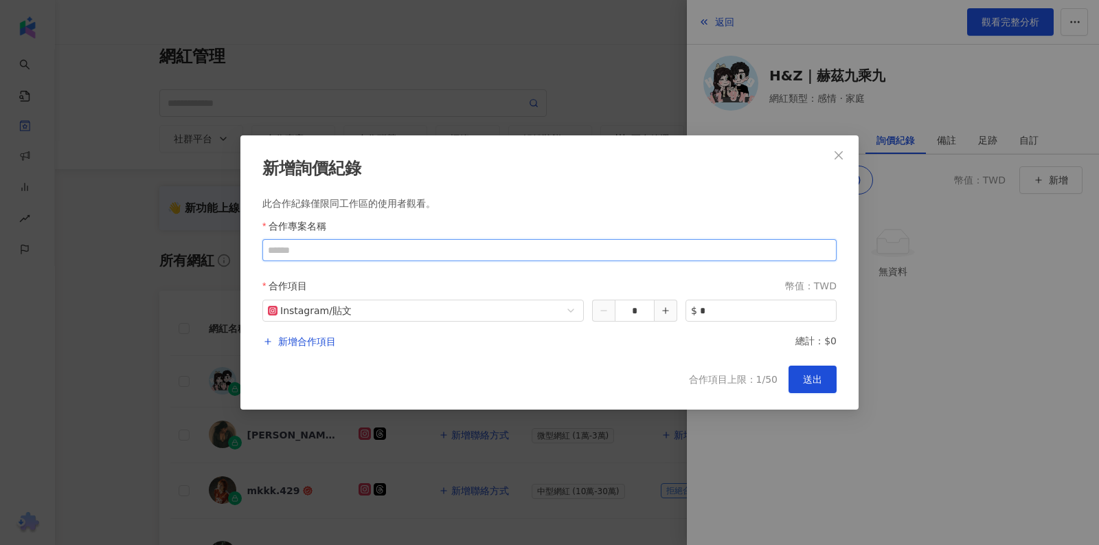
click at [443, 251] on input "合作專案名稱" at bounding box center [549, 250] width 574 height 22
paste input "**********"
click at [437, 312] on span "Instagram / 貼文" at bounding box center [423, 310] width 311 height 21
type input "**********"
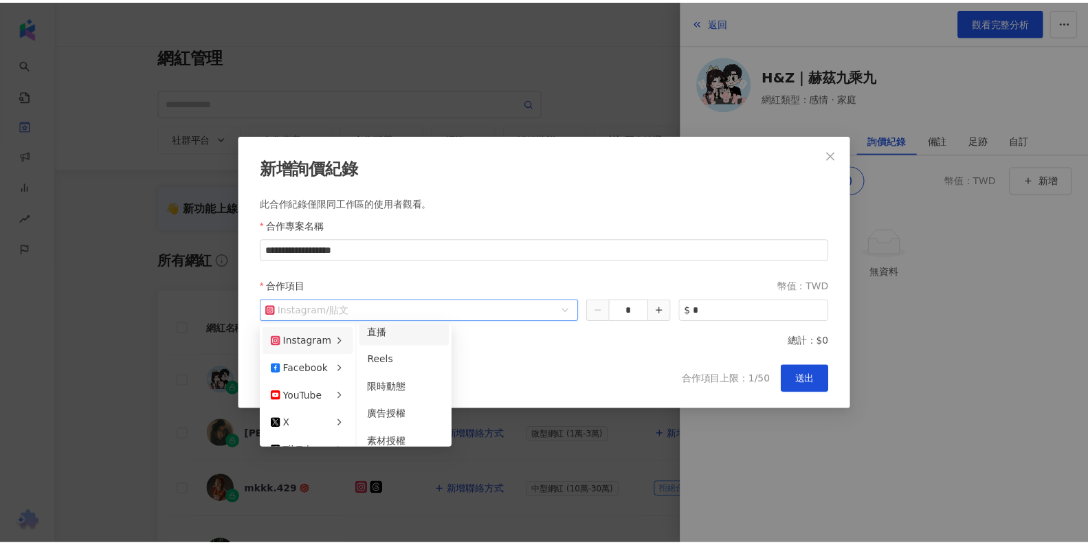
scroll to position [0, 0]
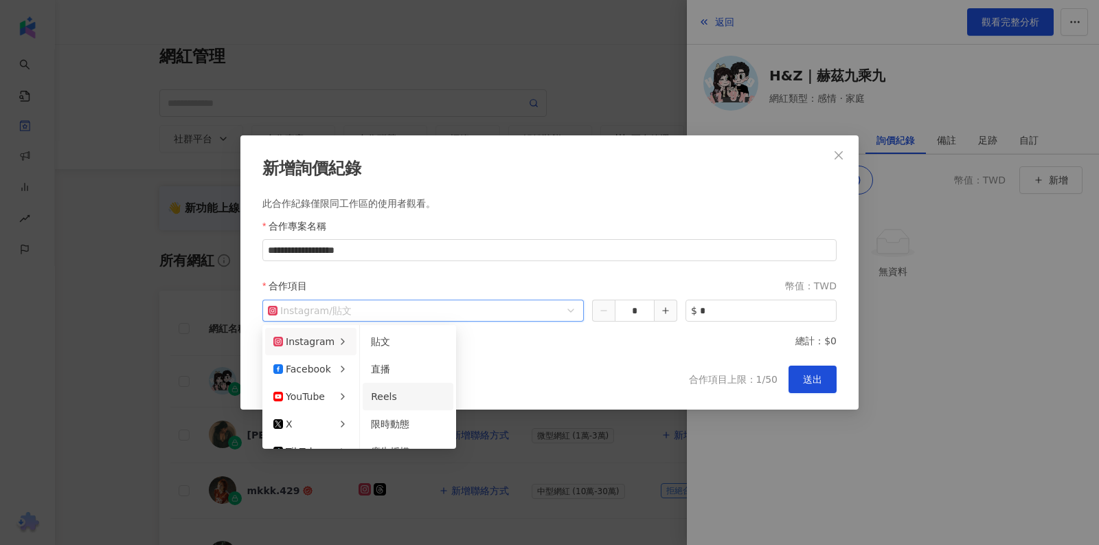
click at [427, 401] on div "Reels" at bounding box center [408, 396] width 74 height 15
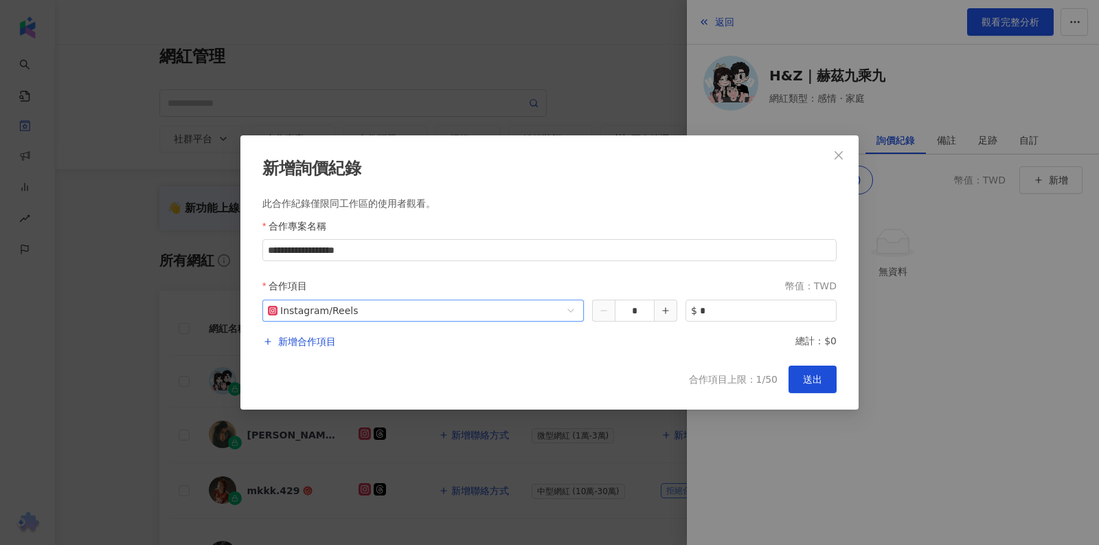
click at [640, 355] on div "**********" at bounding box center [549, 272] width 618 height 274
click at [730, 311] on input "*" at bounding box center [768, 310] width 136 height 21
type input "*****"
click at [809, 382] on span "送出" at bounding box center [812, 379] width 19 height 11
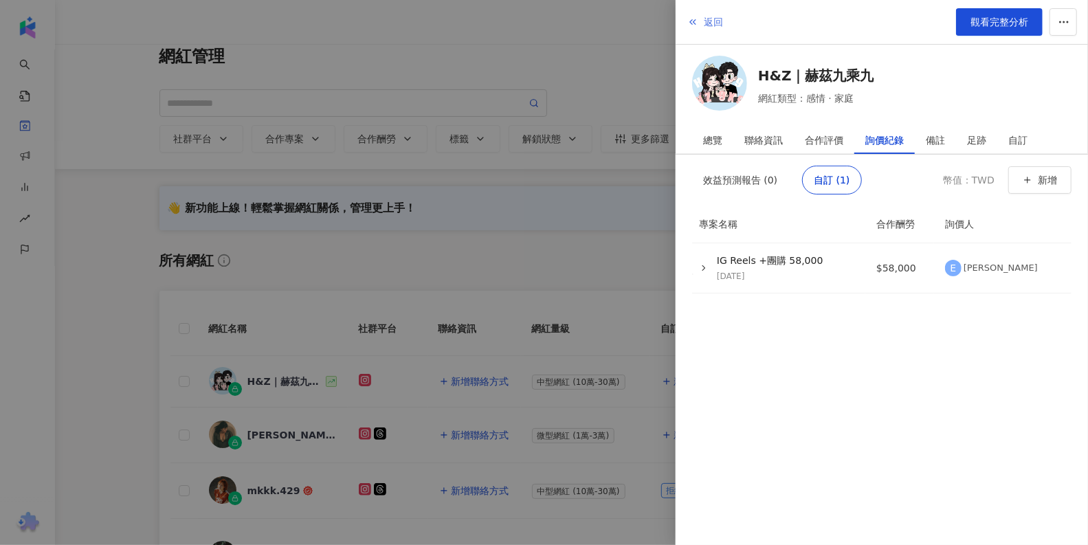
click at [710, 23] on span "返回" at bounding box center [713, 21] width 19 height 11
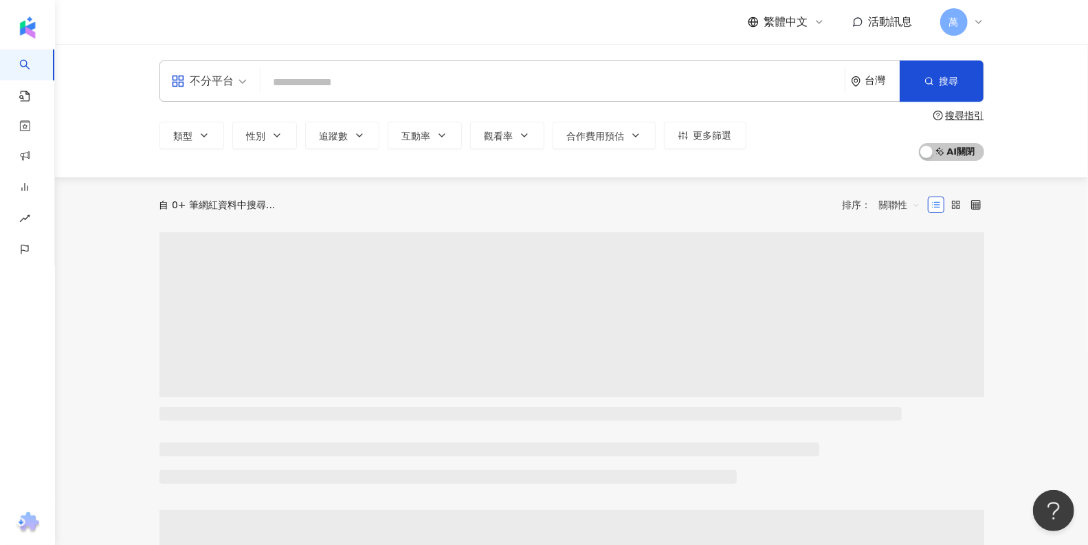
click at [326, 87] on input "search" at bounding box center [552, 82] width 573 height 26
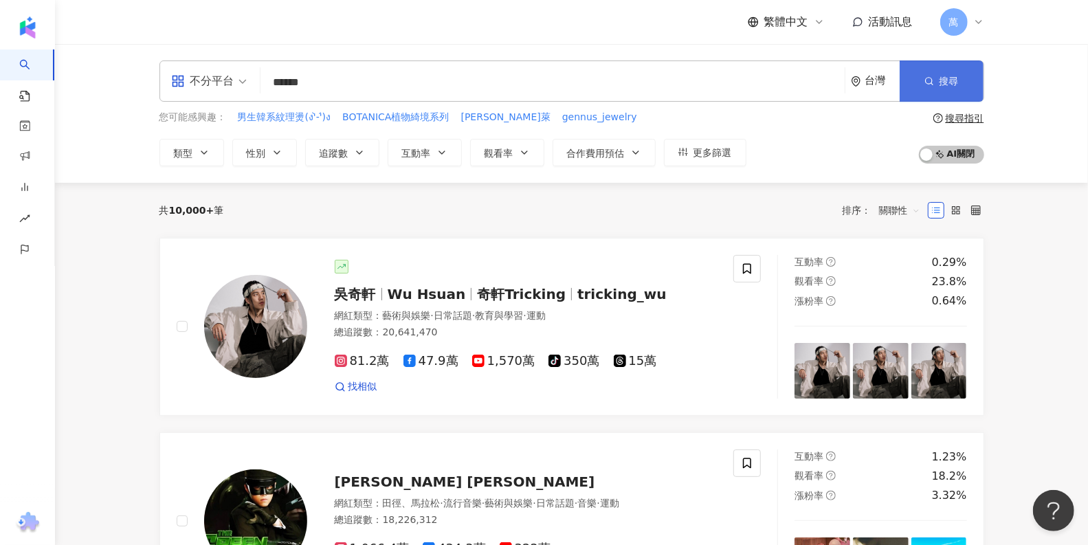
type input "******"
click at [952, 79] on span "搜尋" at bounding box center [948, 81] width 19 height 11
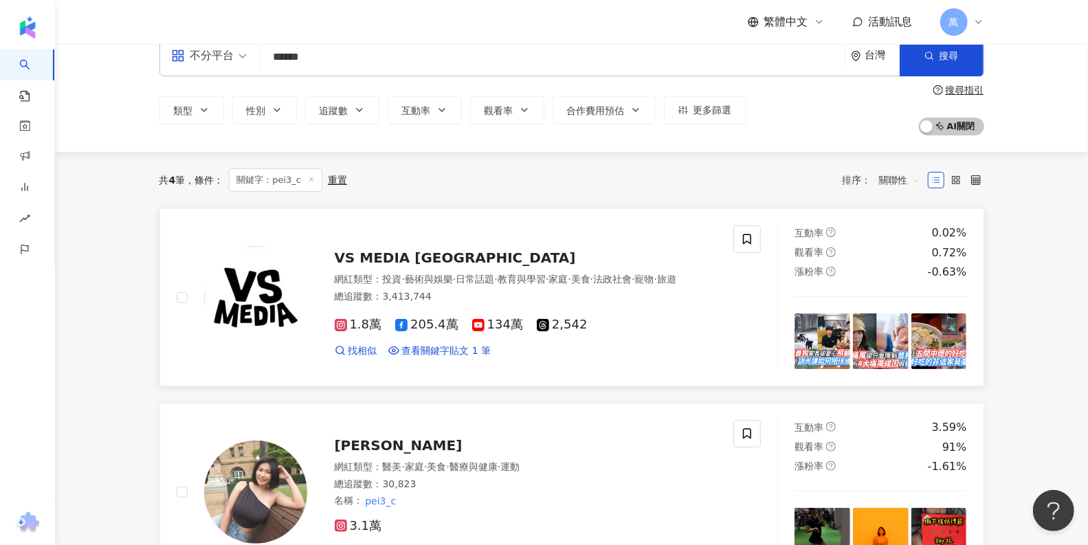
scroll to position [95, 0]
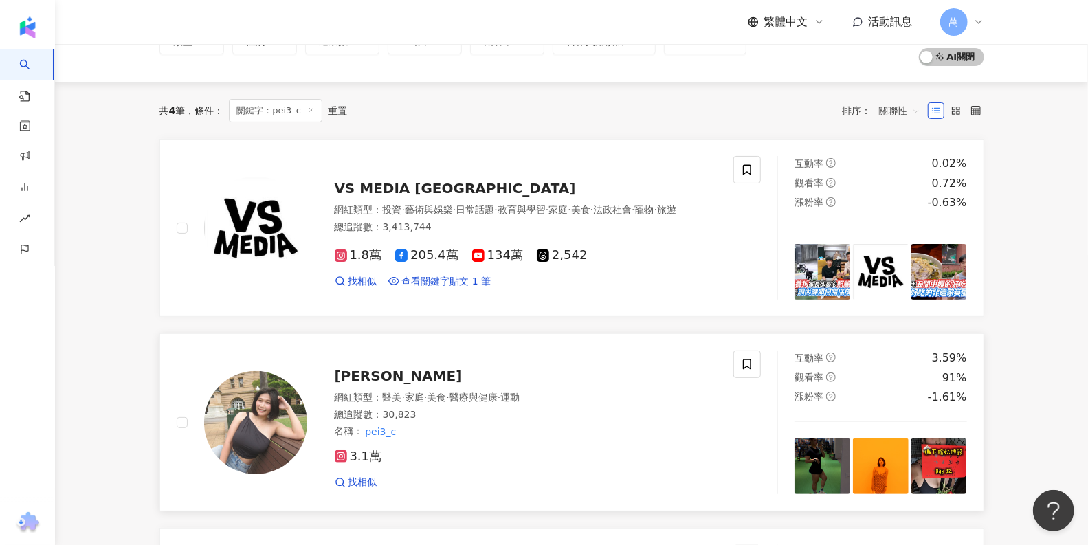
click at [605, 381] on div "[PERSON_NAME]" at bounding box center [526, 375] width 383 height 19
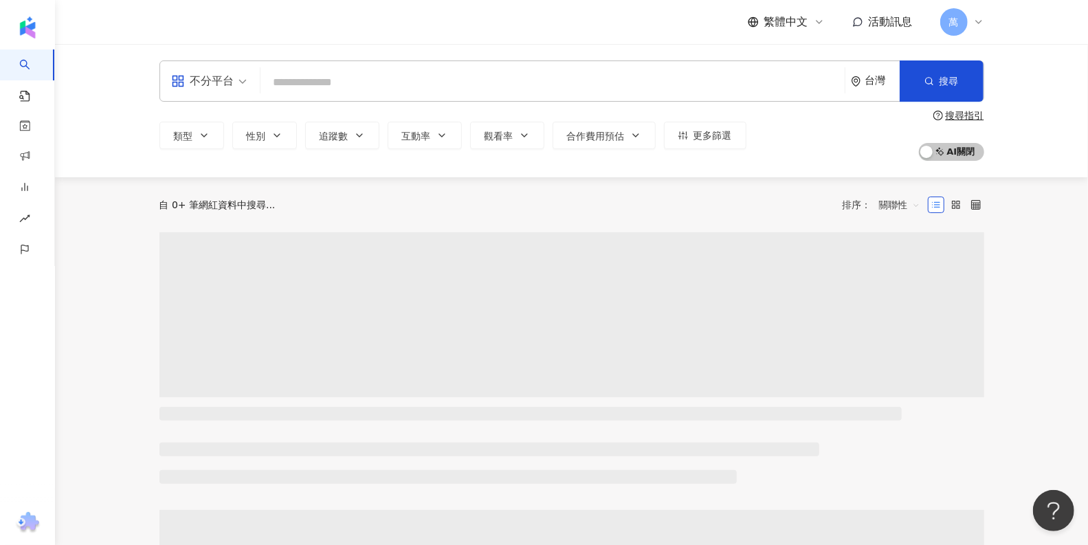
click at [490, 79] on input "search" at bounding box center [552, 82] width 573 height 26
type input "******"
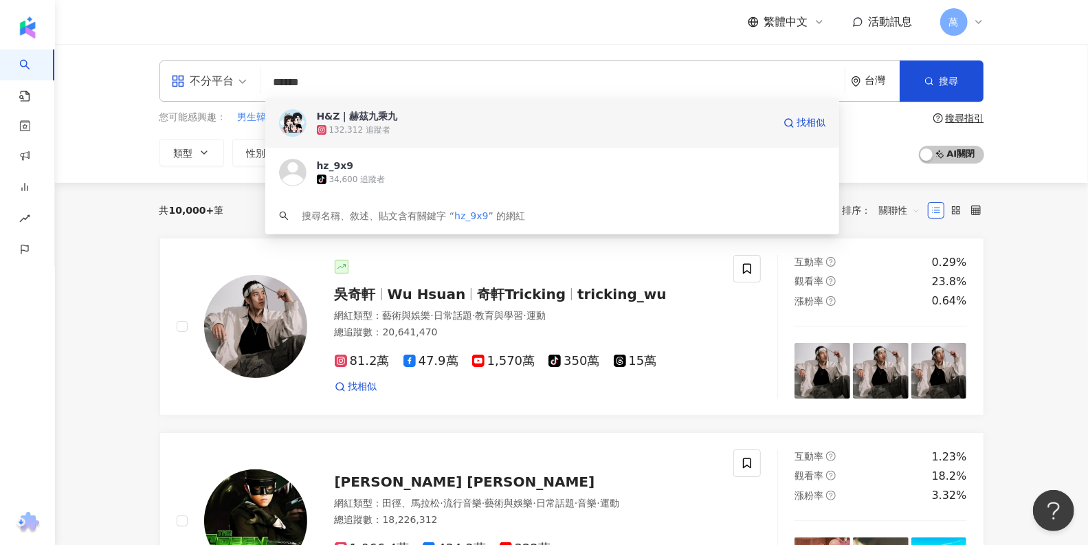
click at [355, 123] on div "132,312 追蹤者" at bounding box center [545, 130] width 456 height 14
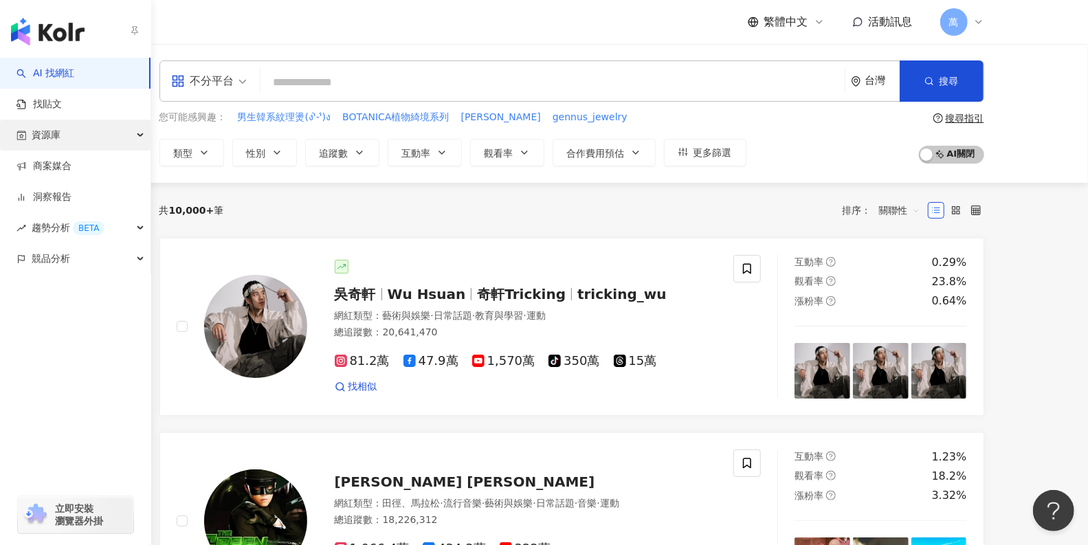
click at [104, 142] on div "資源庫" at bounding box center [75, 135] width 150 height 31
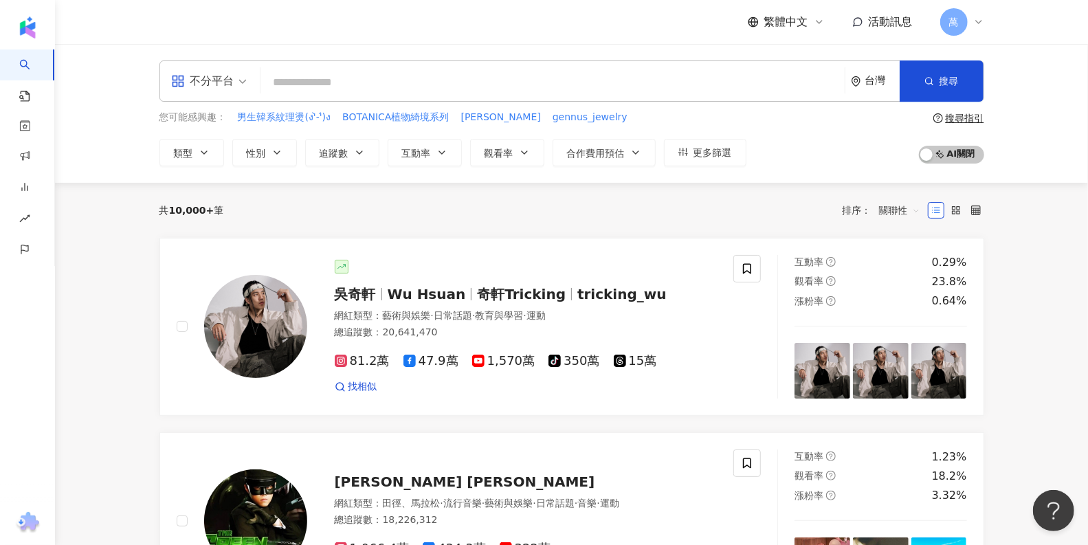
click at [954, 24] on span "萬" at bounding box center [954, 21] width 10 height 15
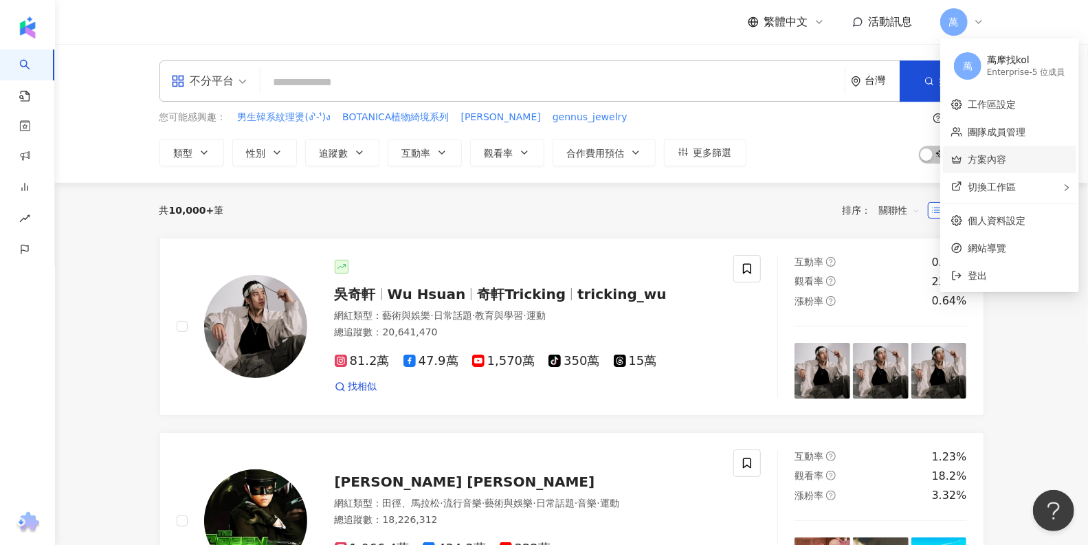
click at [995, 164] on link "方案內容" at bounding box center [986, 159] width 38 height 11
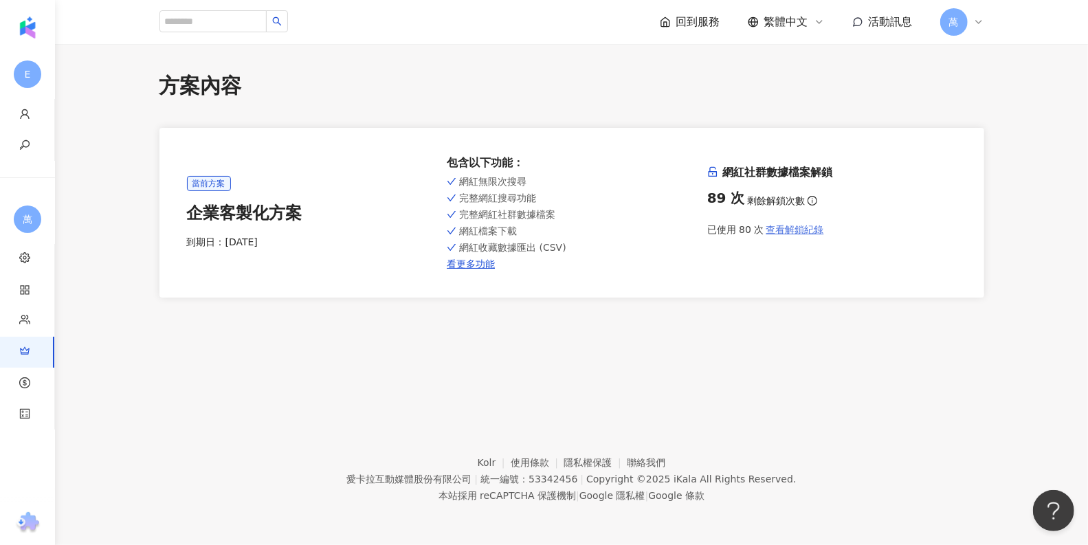
click at [791, 230] on span "查看解鎖紀錄" at bounding box center [795, 229] width 58 height 11
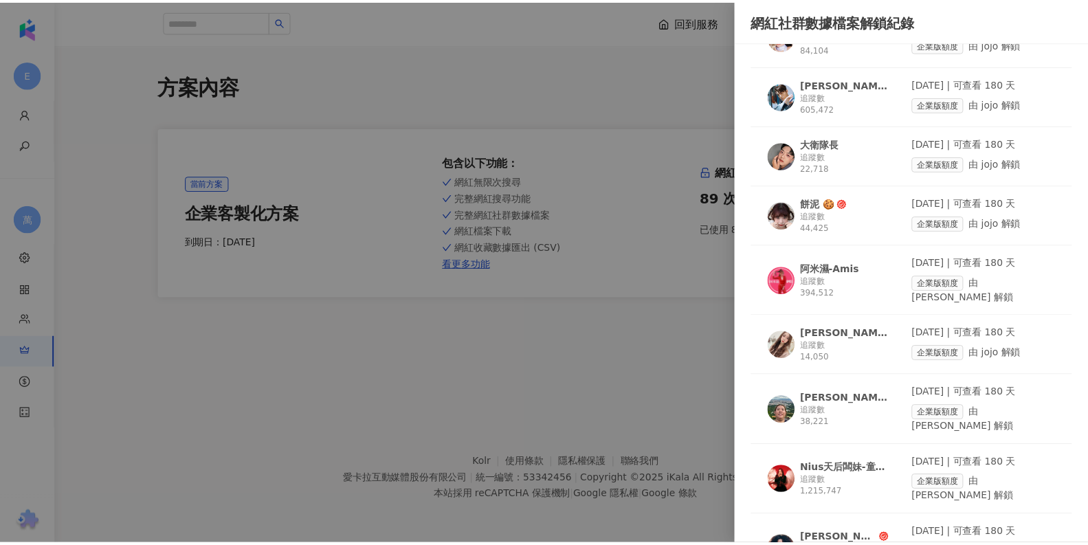
scroll to position [919, 0]
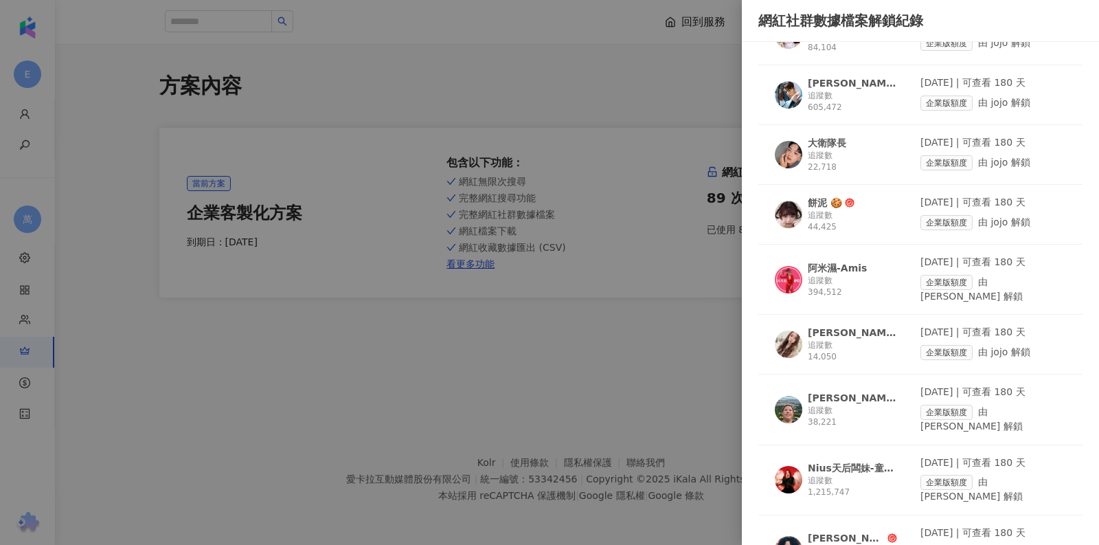
click at [585, 133] on div at bounding box center [549, 272] width 1099 height 545
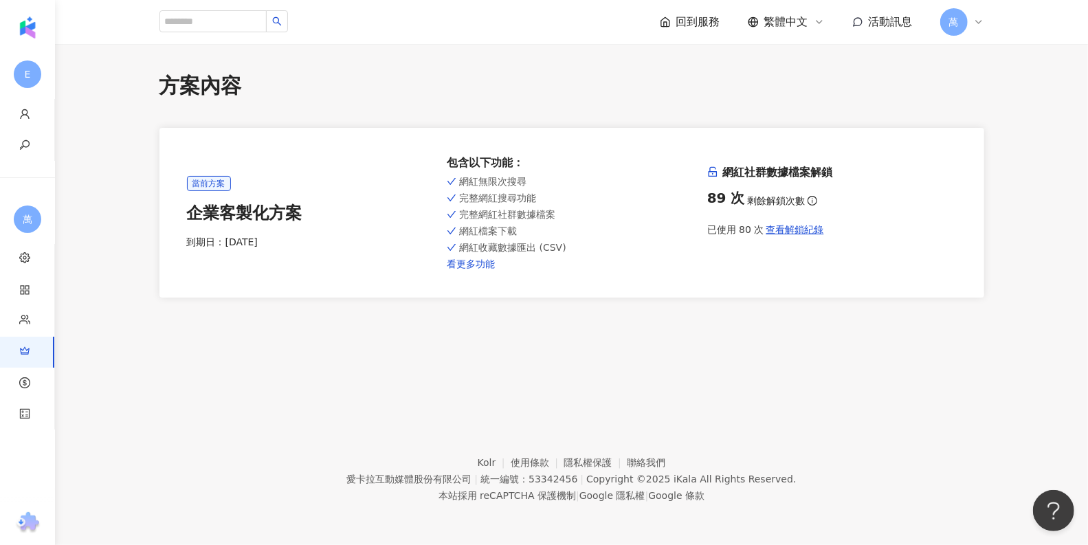
click at [462, 262] on link "看更多功能" at bounding box center [571, 263] width 249 height 11
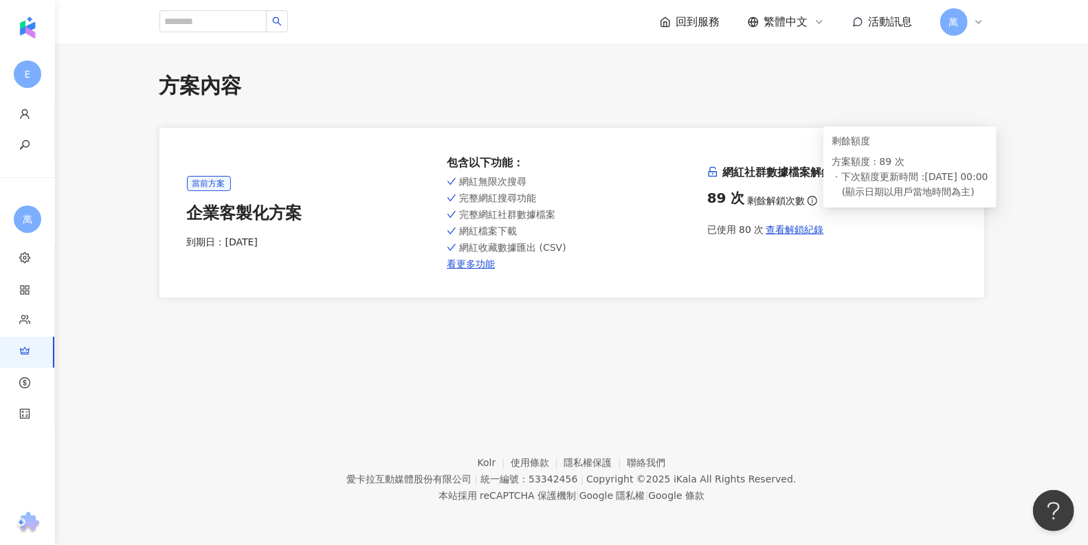
click at [810, 199] on icon "info-circle" at bounding box center [812, 201] width 10 height 10
click at [813, 63] on div "方案內容 當前方案 企業客製化方案 到期日： [DATE] 包含以下功能 ： 網紅無限次搜尋 完整網紅搜尋功能 完整網紅社群數據檔案 網紅檔案下載 網紅收藏數…" at bounding box center [571, 218] width 1033 height 348
click at [951, 23] on span "萬" at bounding box center [954, 21] width 10 height 15
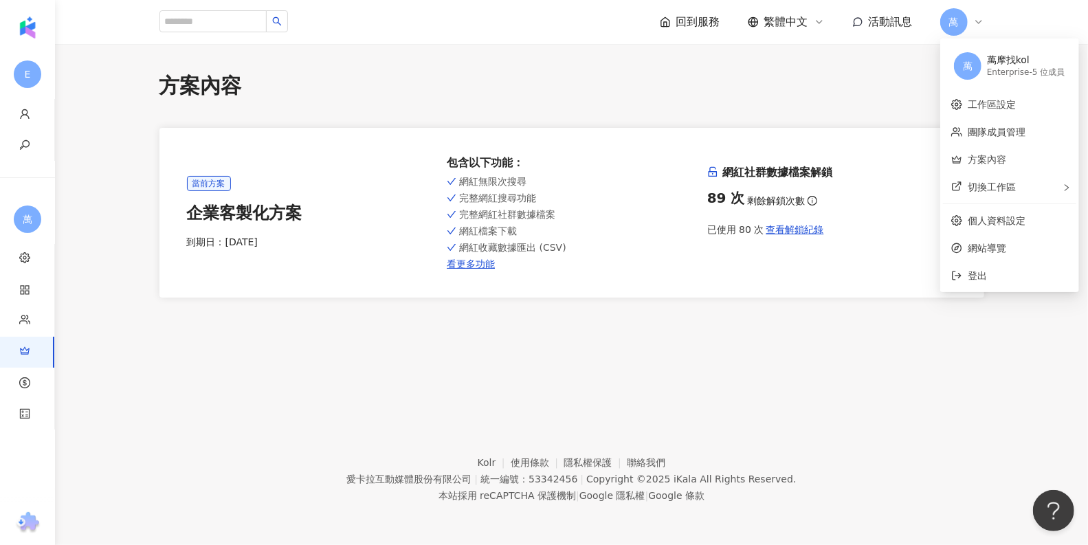
click at [688, 24] on span "回到服務" at bounding box center [698, 21] width 44 height 15
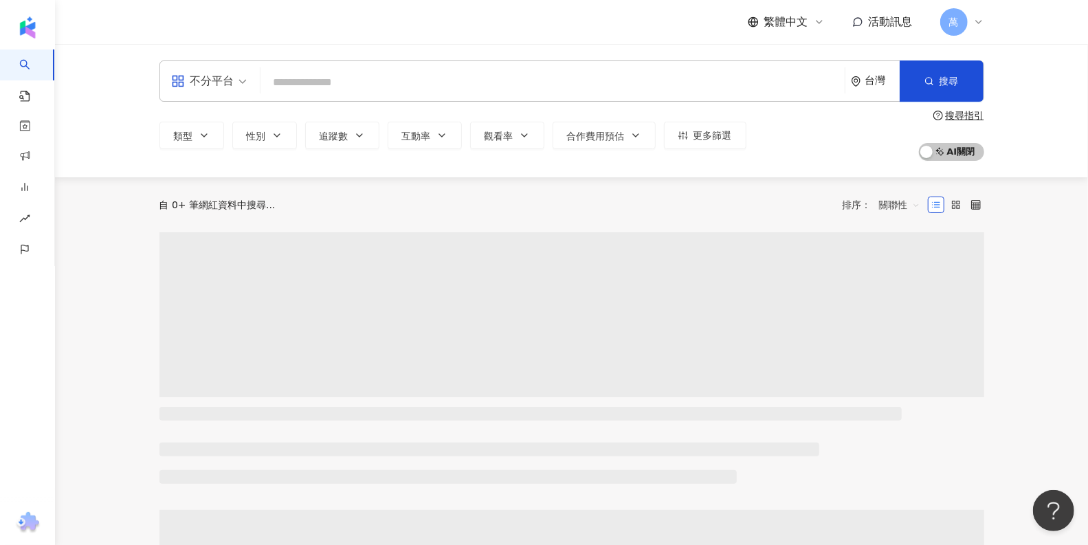
click at [686, 22] on div "繁體中文 活動訊息 萬" at bounding box center [571, 22] width 824 height 44
